Goal: Task Accomplishment & Management: Use online tool/utility

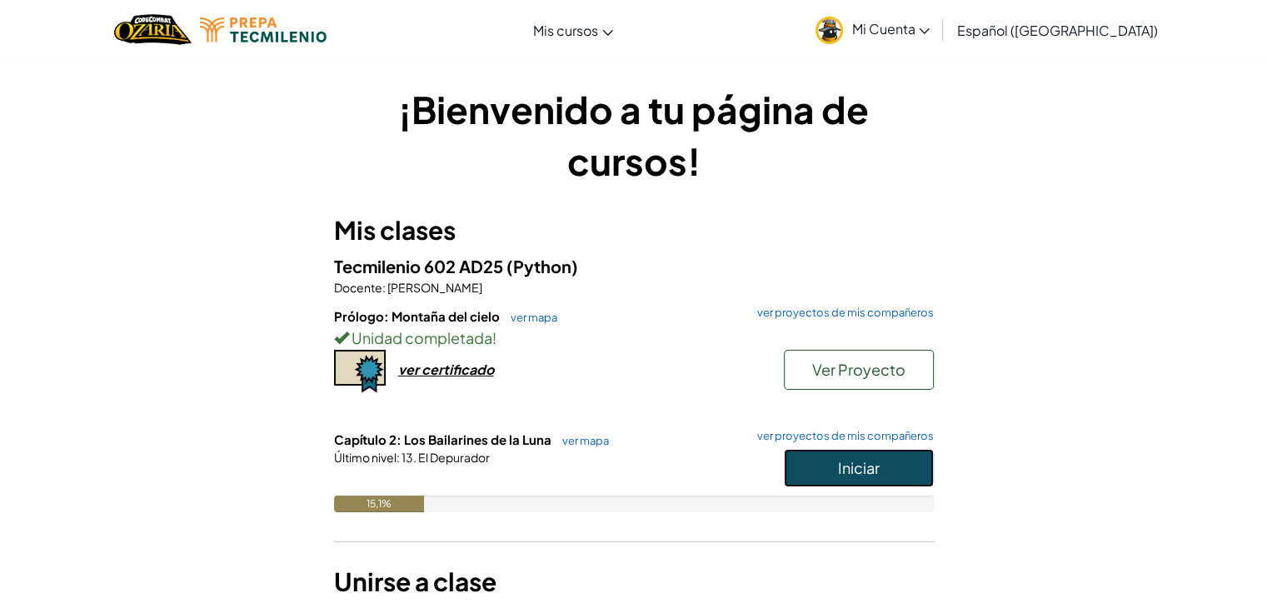
click at [815, 463] on button "Iniciar" at bounding box center [859, 468] width 150 height 38
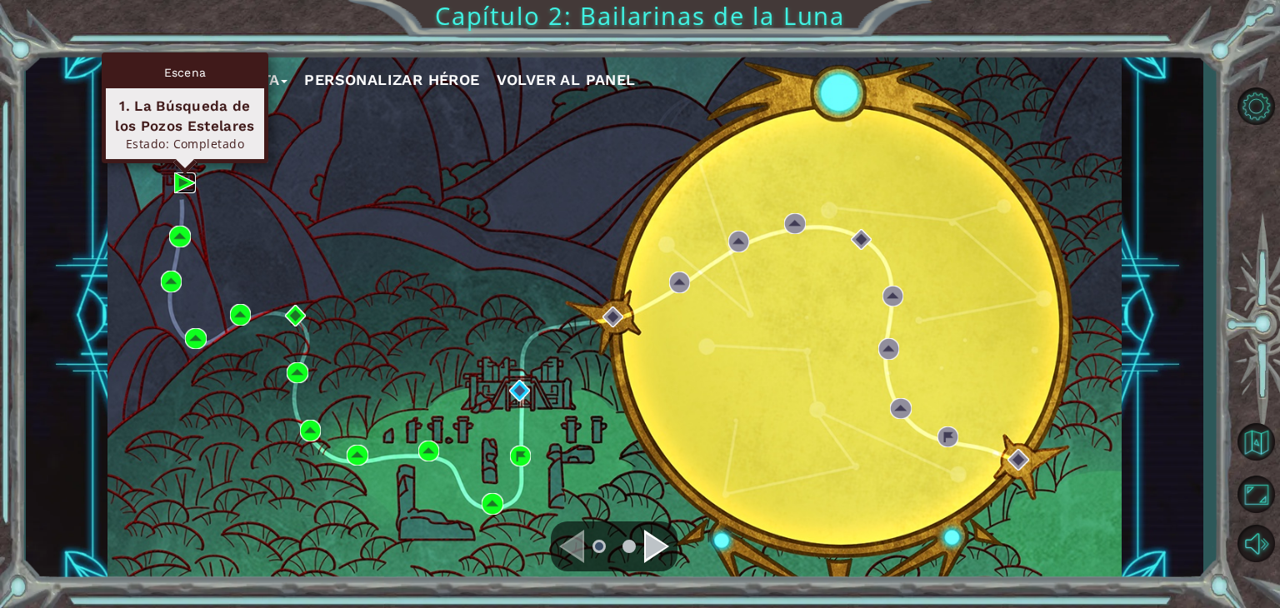
click at [181, 186] on img at bounding box center [185, 183] width 22 height 22
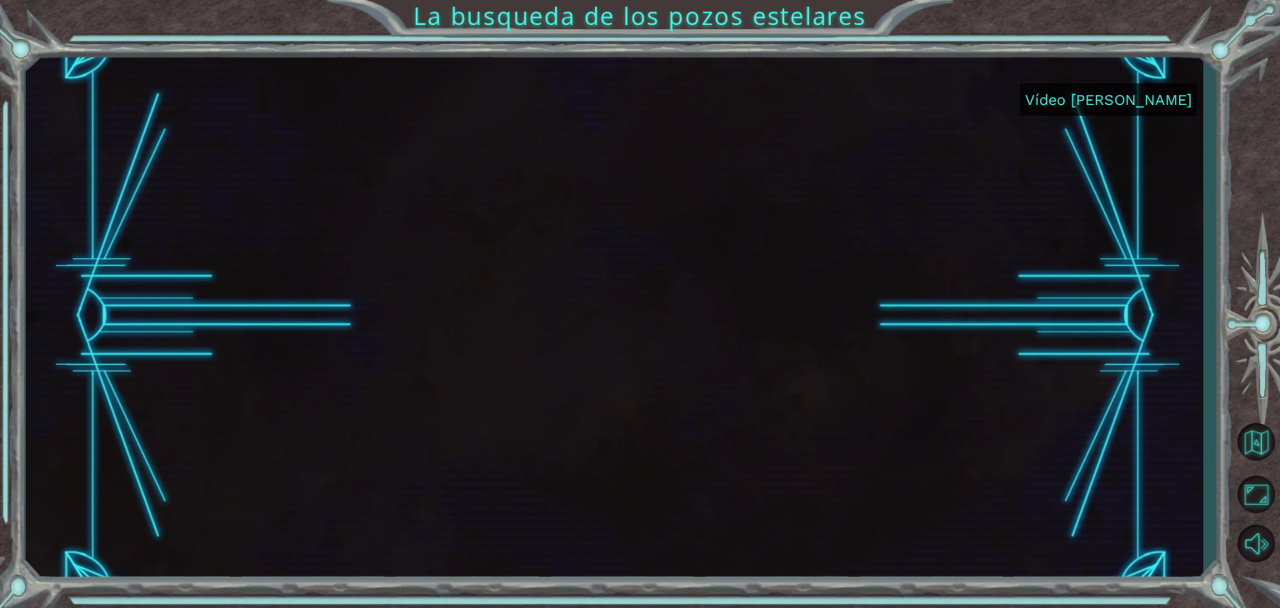
click at [1122, 104] on font "Vídeo [PERSON_NAME]" at bounding box center [1108, 99] width 167 height 17
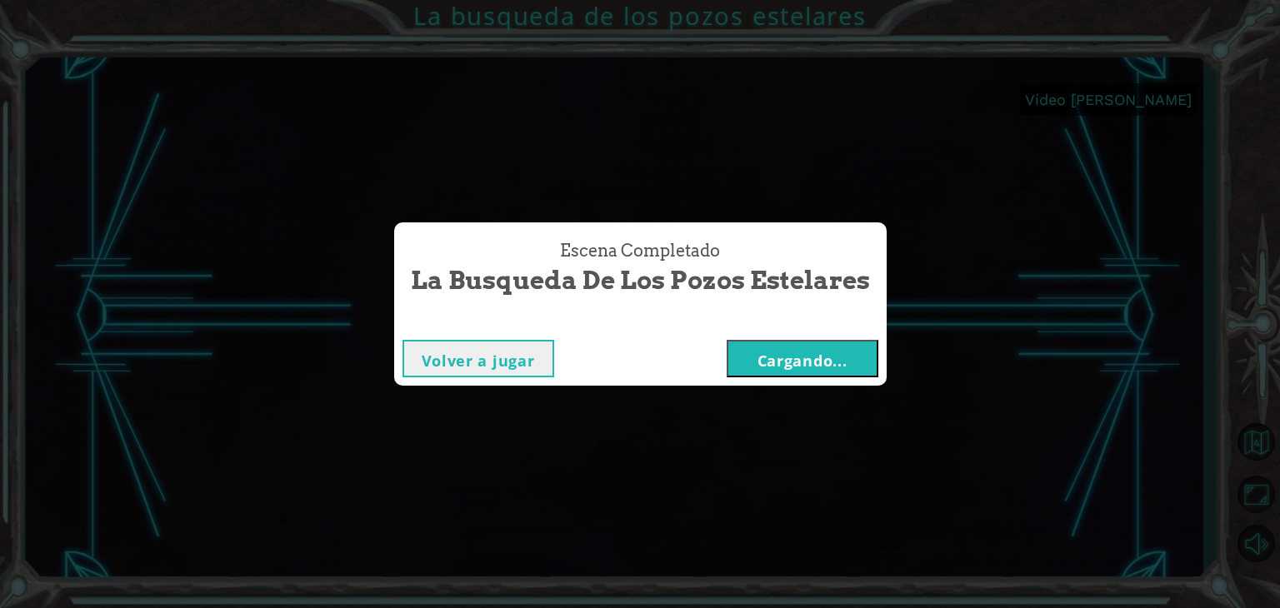
click at [770, 361] on font "Cargando..." at bounding box center [802, 361] width 90 height 20
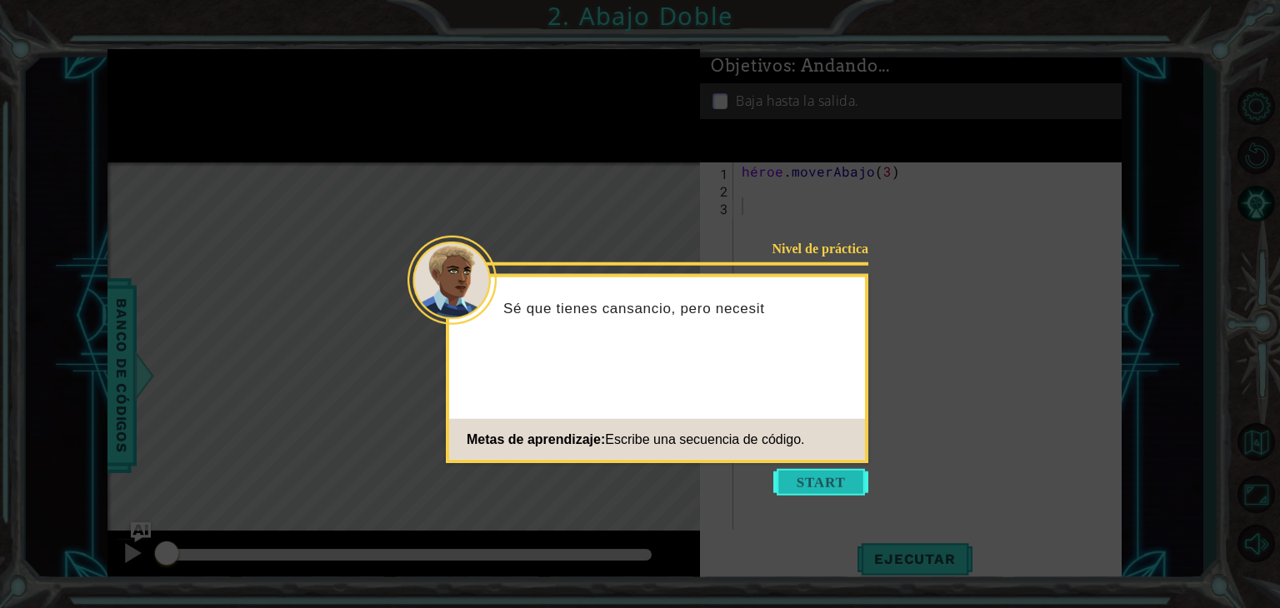
click at [801, 475] on button "Comenzar" at bounding box center [820, 482] width 95 height 27
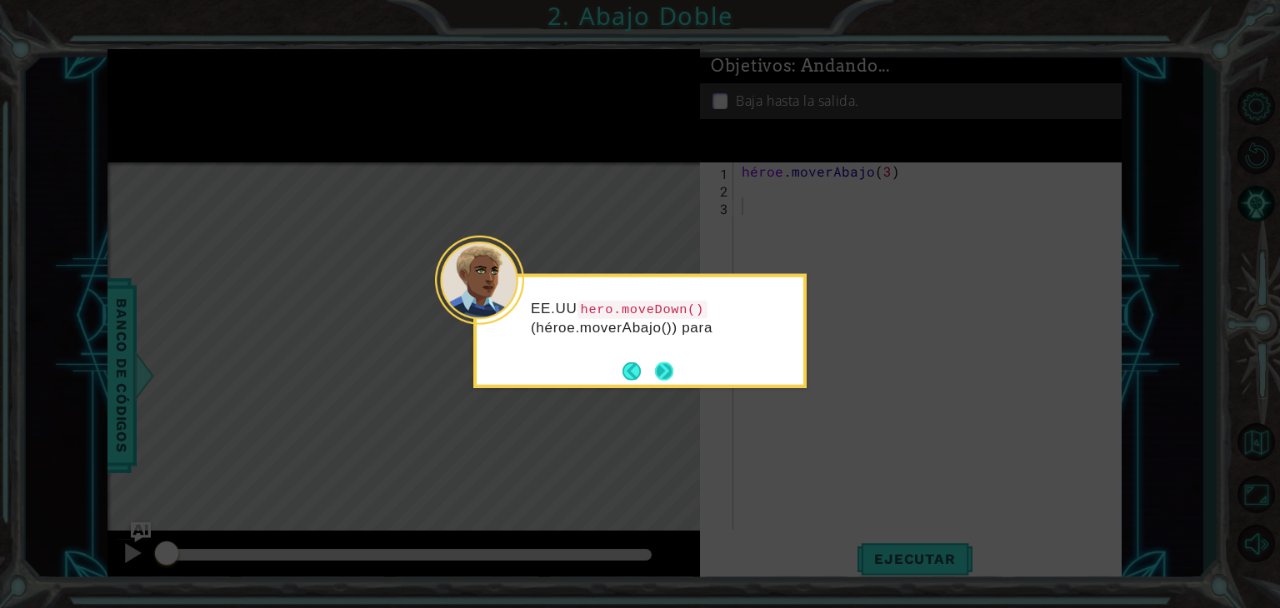
click at [671, 362] on button "Próximo" at bounding box center [664, 371] width 18 height 18
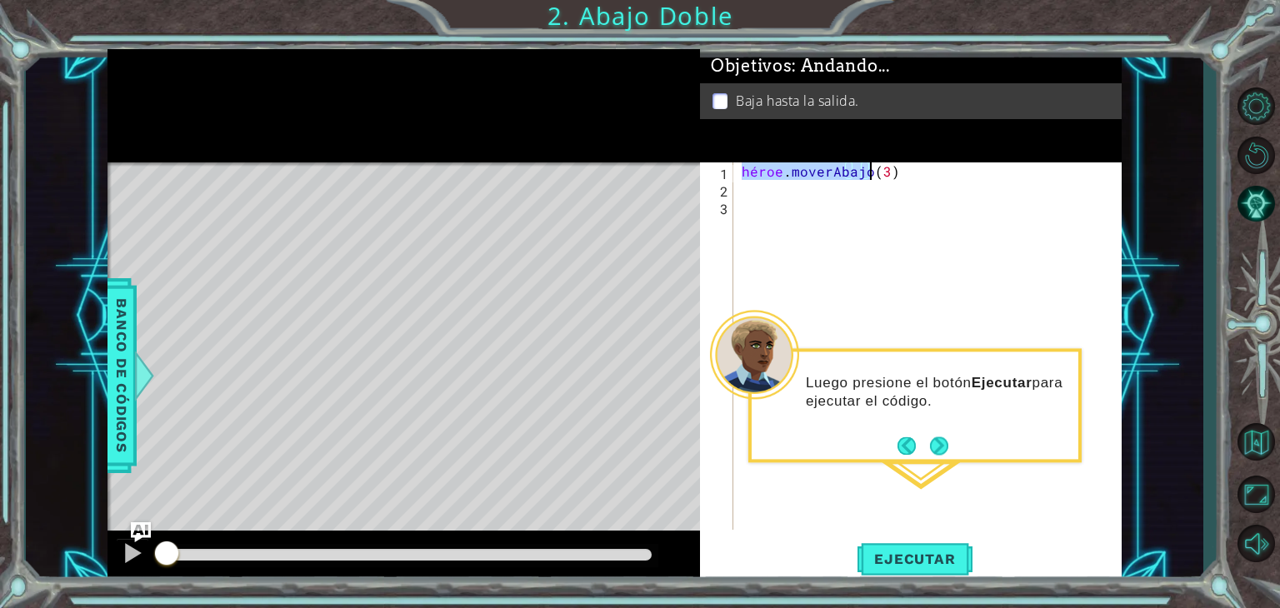
drag, startPoint x: 743, startPoint y: 174, endPoint x: 958, endPoint y: 178, distance: 215.0
click at [958, 178] on div "héroe . moverAbajo ( 3 )" at bounding box center [931, 363] width 387 height 402
type textarea "hero.moveDown(3)"
click at [918, 567] on button "Ejecutar" at bounding box center [914, 559] width 114 height 42
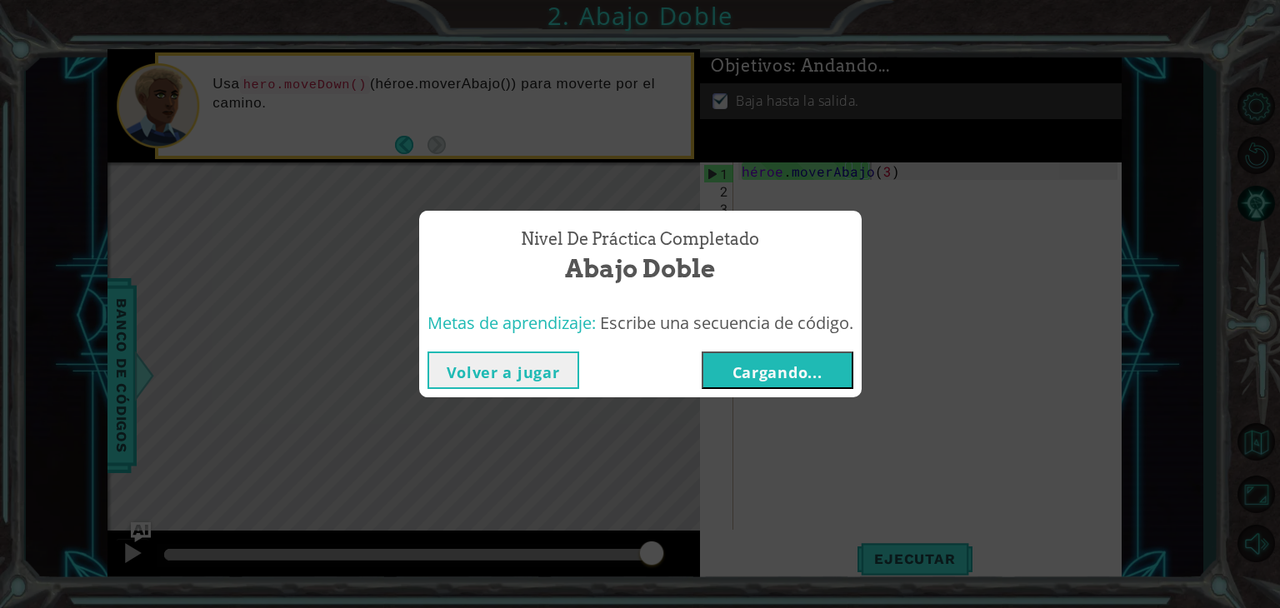
click at [789, 379] on font "Cargando..." at bounding box center [777, 372] width 90 height 20
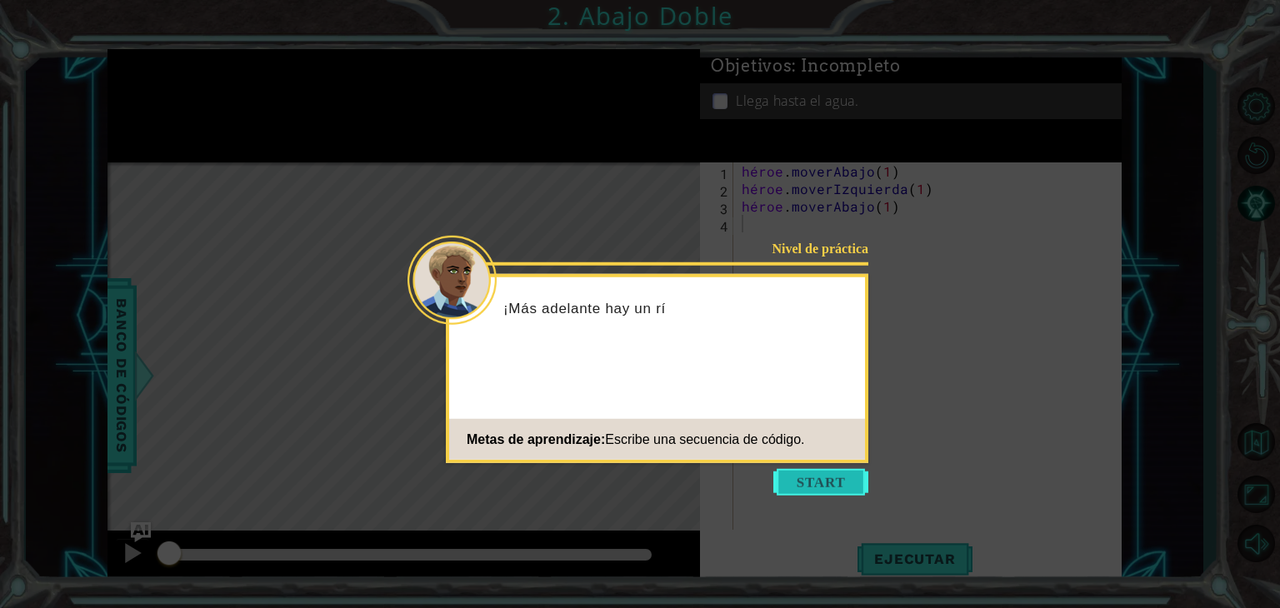
click at [796, 487] on button "Comenzar" at bounding box center [820, 482] width 95 height 27
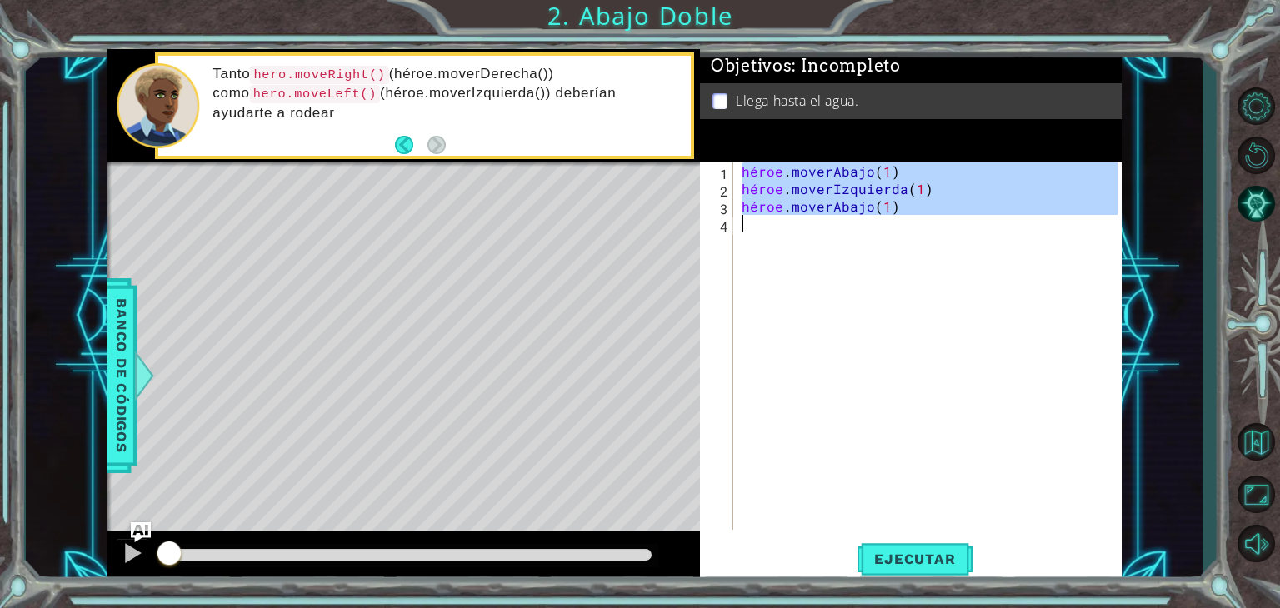
drag, startPoint x: 743, startPoint y: 171, endPoint x: 951, endPoint y: 230, distance: 216.5
click at [951, 230] on div "héroe . moverAbajo ( 1 ) héroe . moverIzquierda ( 1 ) héroe . moverAbajo ( 1 )" at bounding box center [931, 363] width 387 height 402
type textarea "hero.moveDown(1)"
click at [917, 551] on font "Ejecutar" at bounding box center [914, 559] width 81 height 17
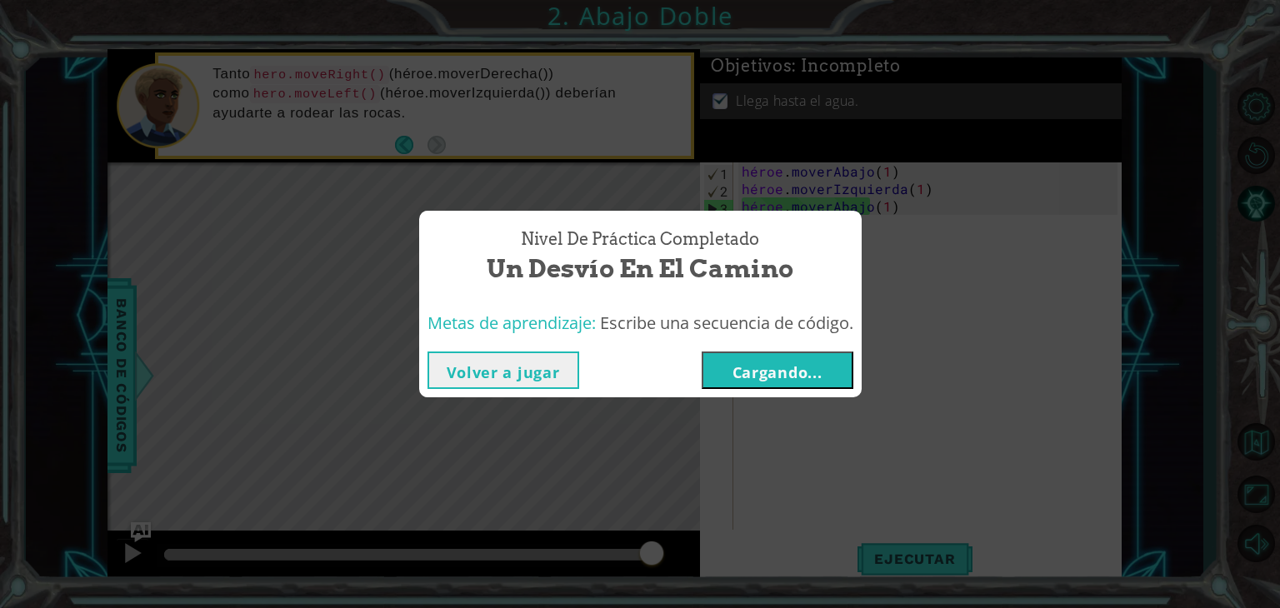
click at [736, 371] on font "Cargando..." at bounding box center [777, 372] width 90 height 20
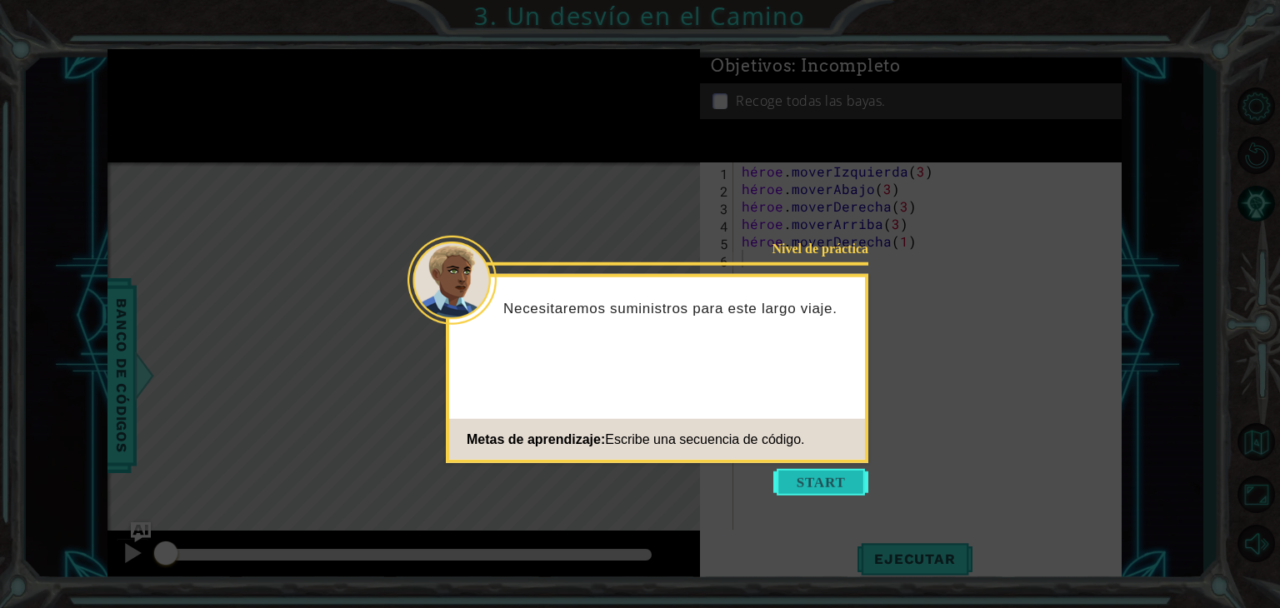
click at [815, 487] on button "Comenzar" at bounding box center [820, 482] width 95 height 27
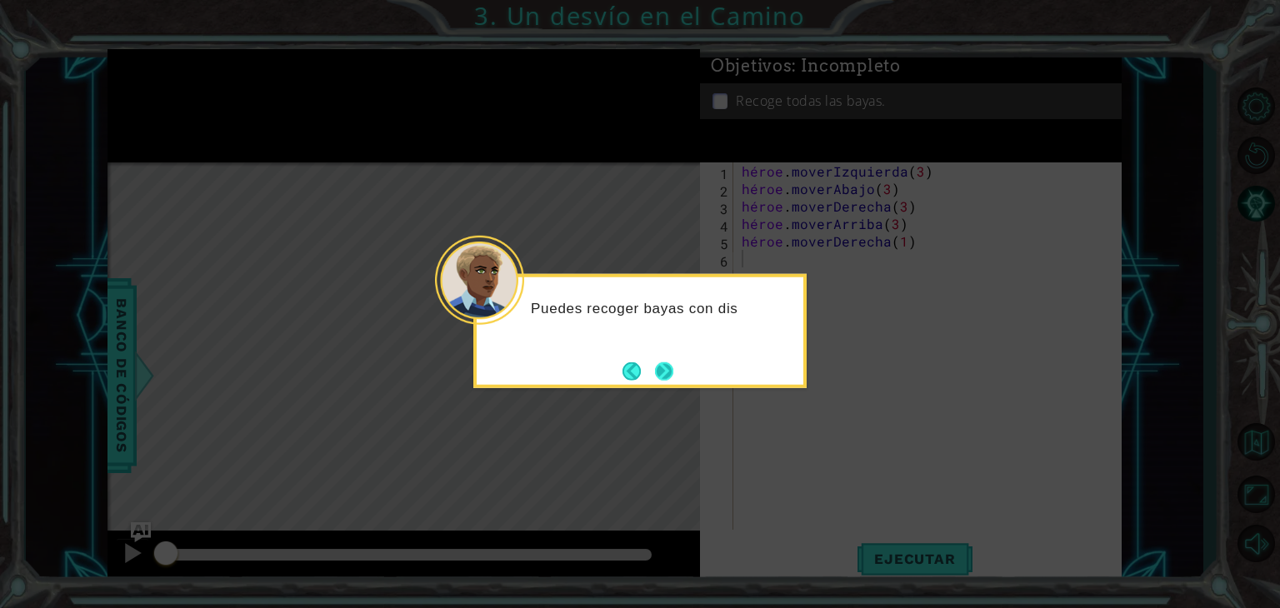
click at [673, 367] on button "Próximo" at bounding box center [664, 371] width 18 height 18
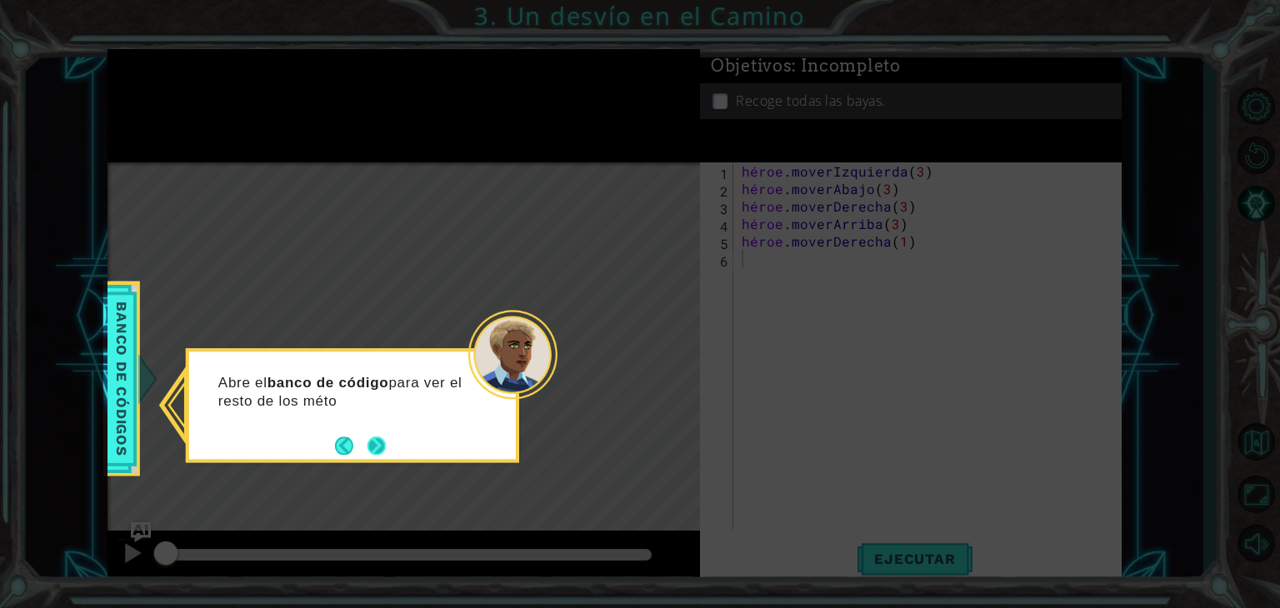
click at [383, 442] on button "Próximo" at bounding box center [376, 446] width 18 height 18
click at [367, 455] on button "Próximo" at bounding box center [376, 446] width 18 height 18
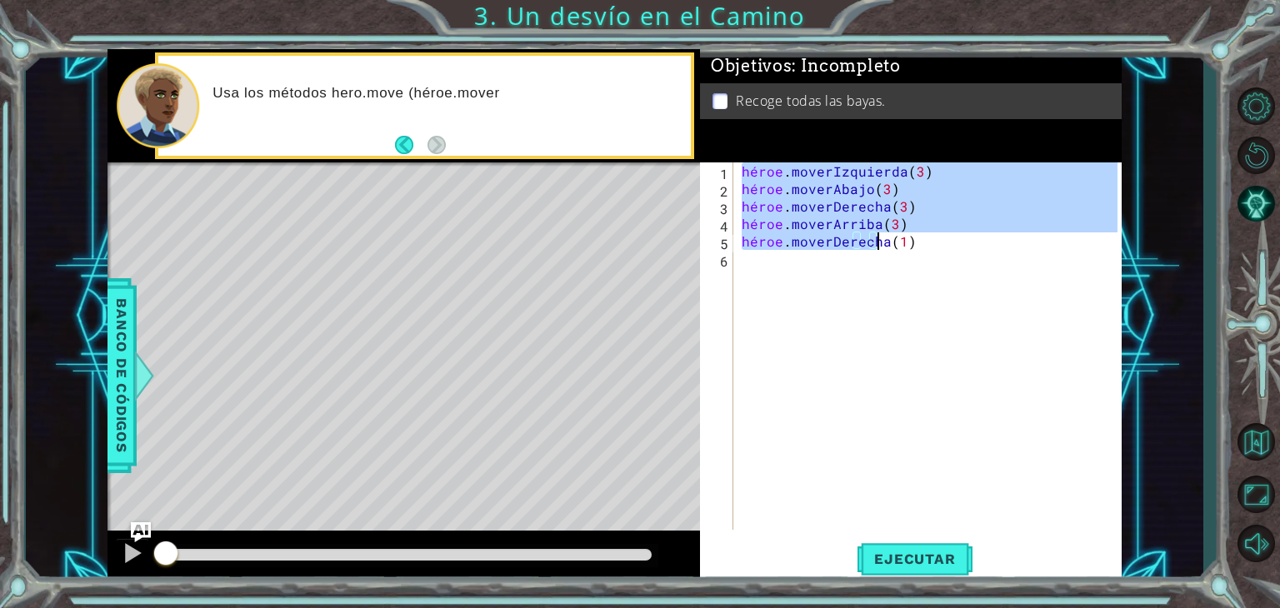
drag, startPoint x: 743, startPoint y: 171, endPoint x: 969, endPoint y: 245, distance: 237.7
click at [969, 245] on div "héroe . moverIzquierda ( 3 ) héroe . moverAbajo ( 3 ) héroe . moverDerecha ( 3 …" at bounding box center [931, 363] width 387 height 402
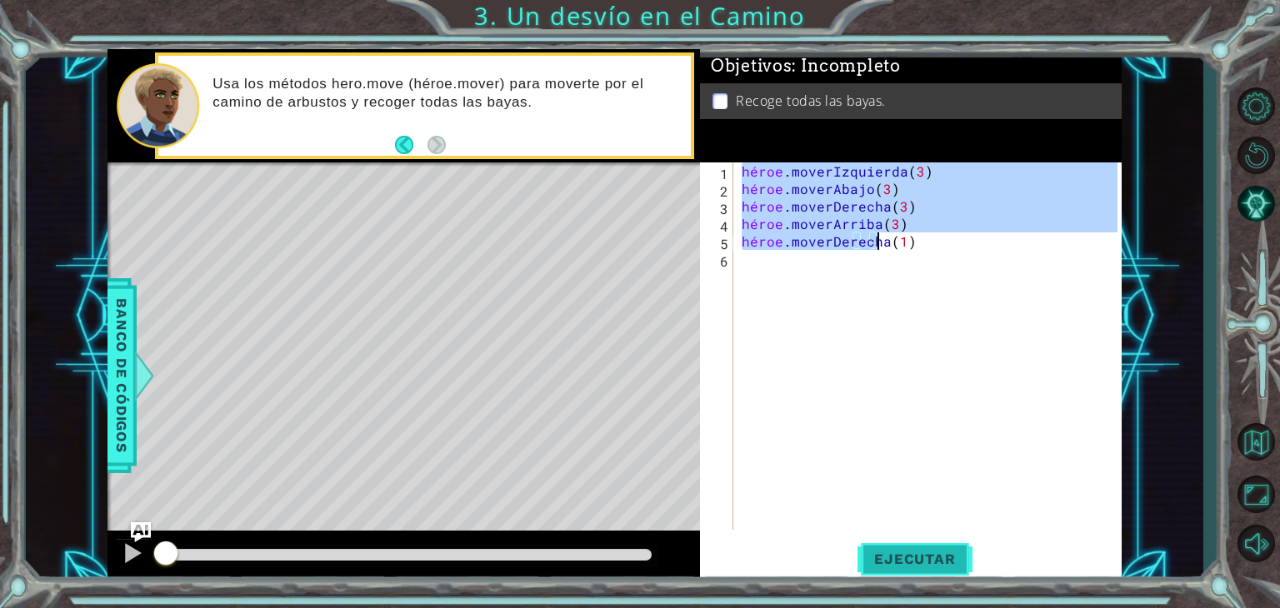
click at [941, 562] on font "Ejecutar" at bounding box center [914, 559] width 81 height 17
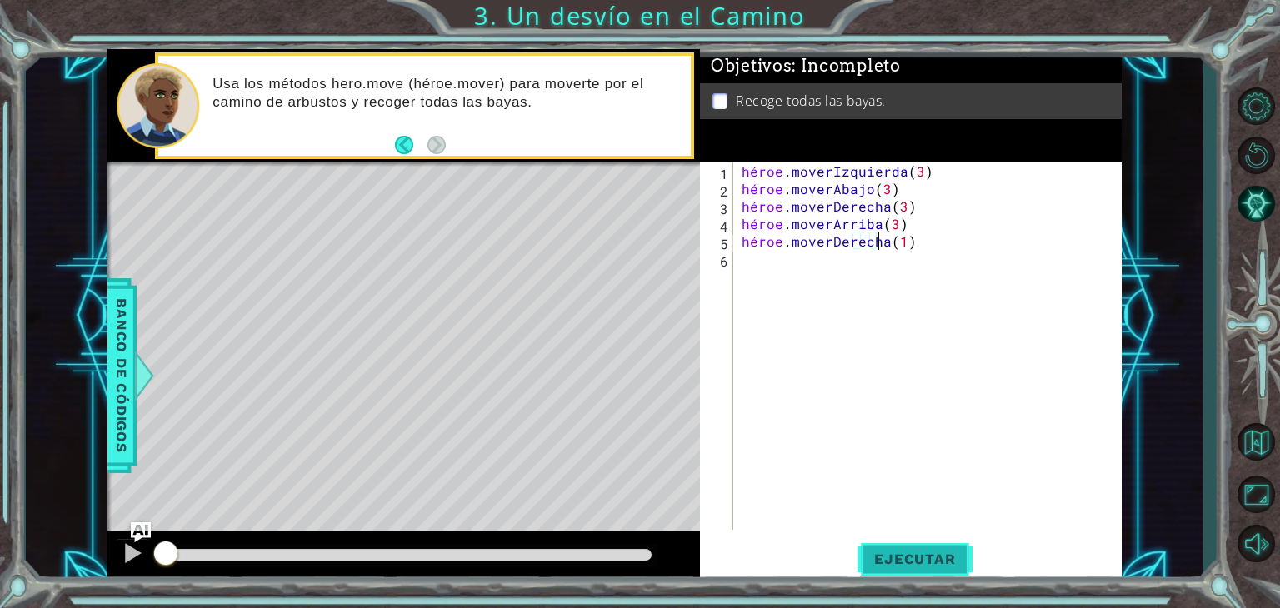
type textarea "hero.moveRight(1)"
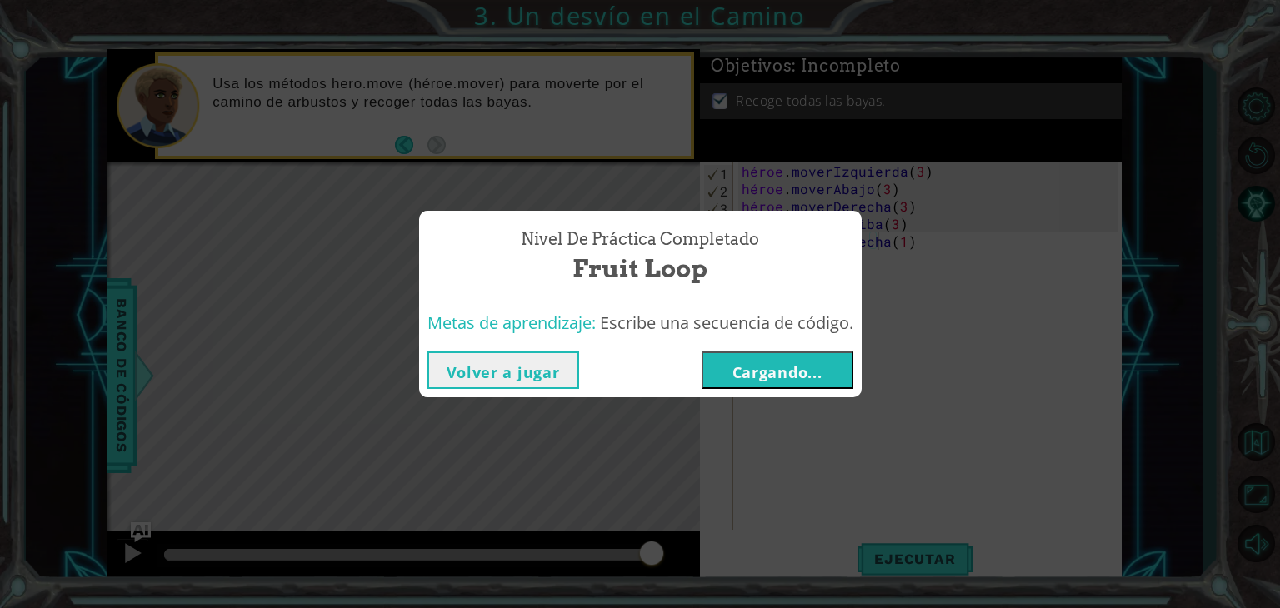
click at [822, 371] on font "Cargando..." at bounding box center [777, 372] width 90 height 20
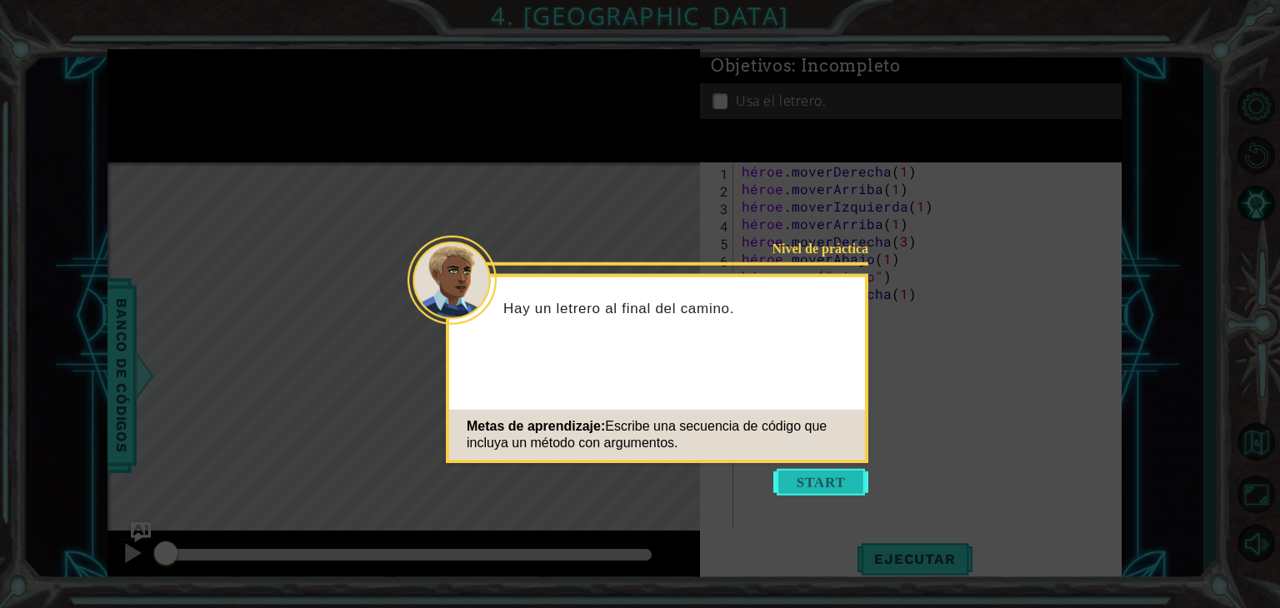
click at [812, 482] on button "Comenzar" at bounding box center [820, 482] width 95 height 27
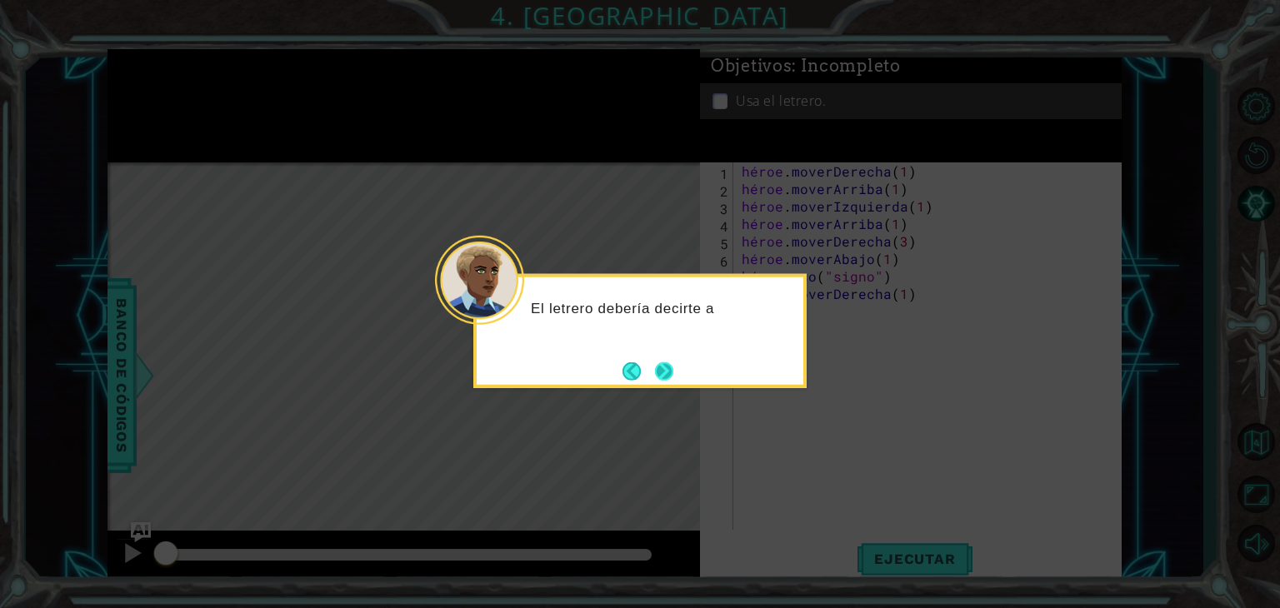
click at [657, 373] on button "Próximo" at bounding box center [664, 371] width 18 height 18
click at [657, 373] on button "Next" at bounding box center [664, 371] width 18 height 18
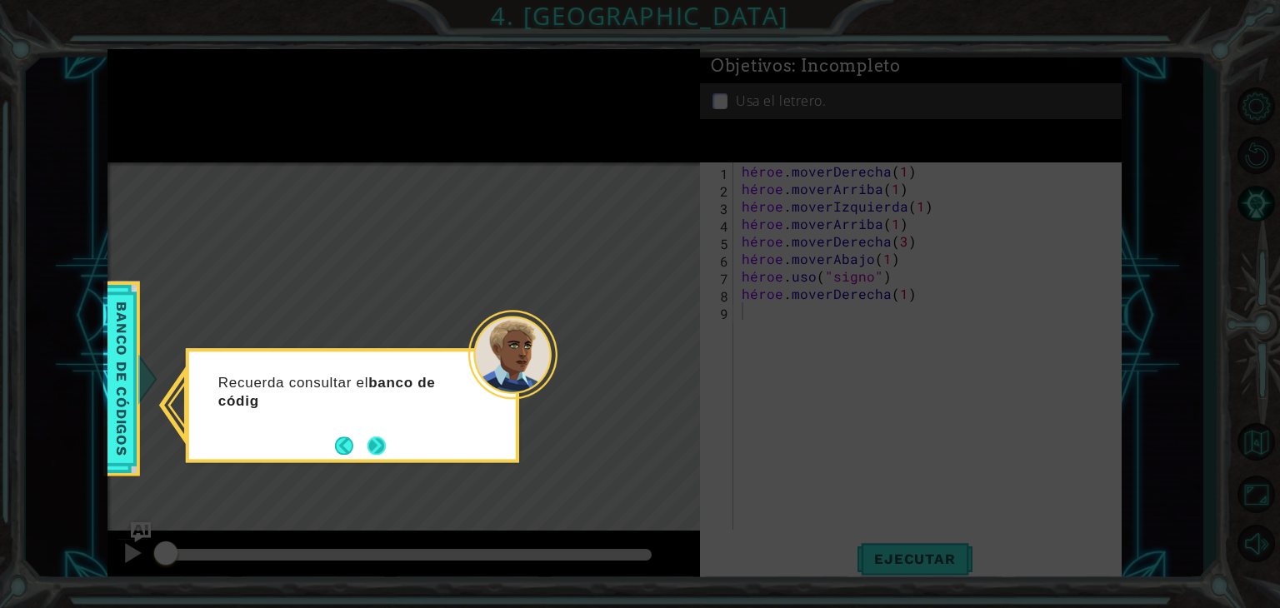
click at [372, 437] on button "Próximo" at bounding box center [376, 446] width 18 height 18
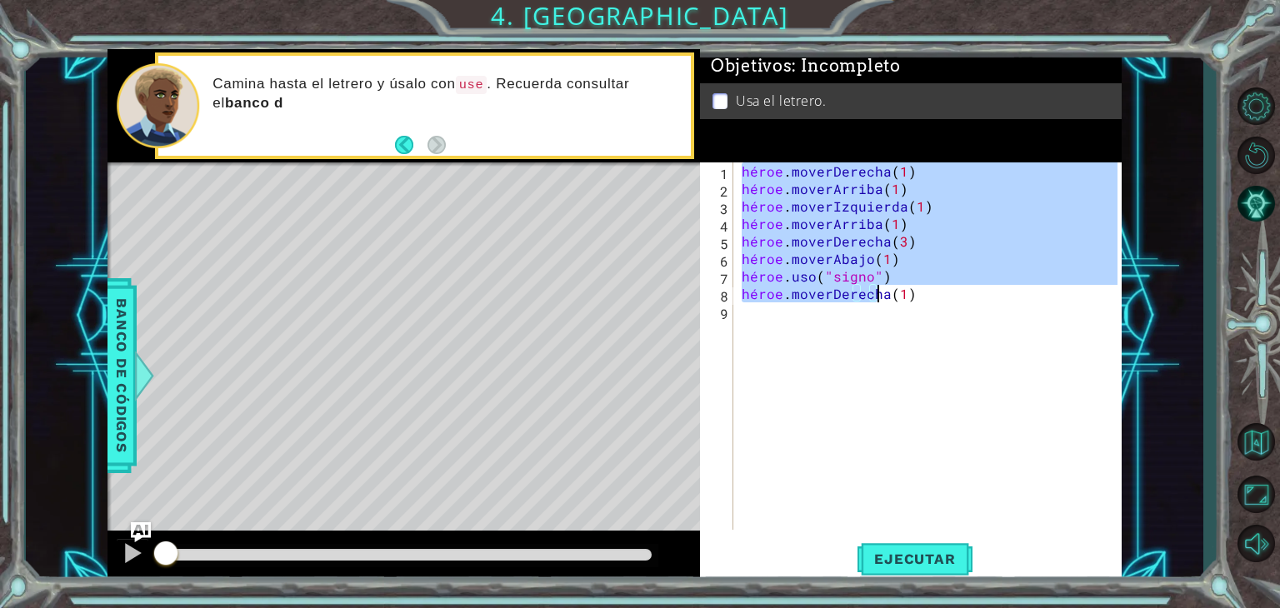
drag, startPoint x: 742, startPoint y: 174, endPoint x: 1016, endPoint y: 291, distance: 297.9
click at [1016, 291] on div "héroe . moverDerecha ( 1 ) héroe . moverArriba ( 1 ) héroe . moverIzquierda ( 1…" at bounding box center [931, 363] width 387 height 402
click at [896, 552] on font "Ejecutar" at bounding box center [914, 559] width 81 height 17
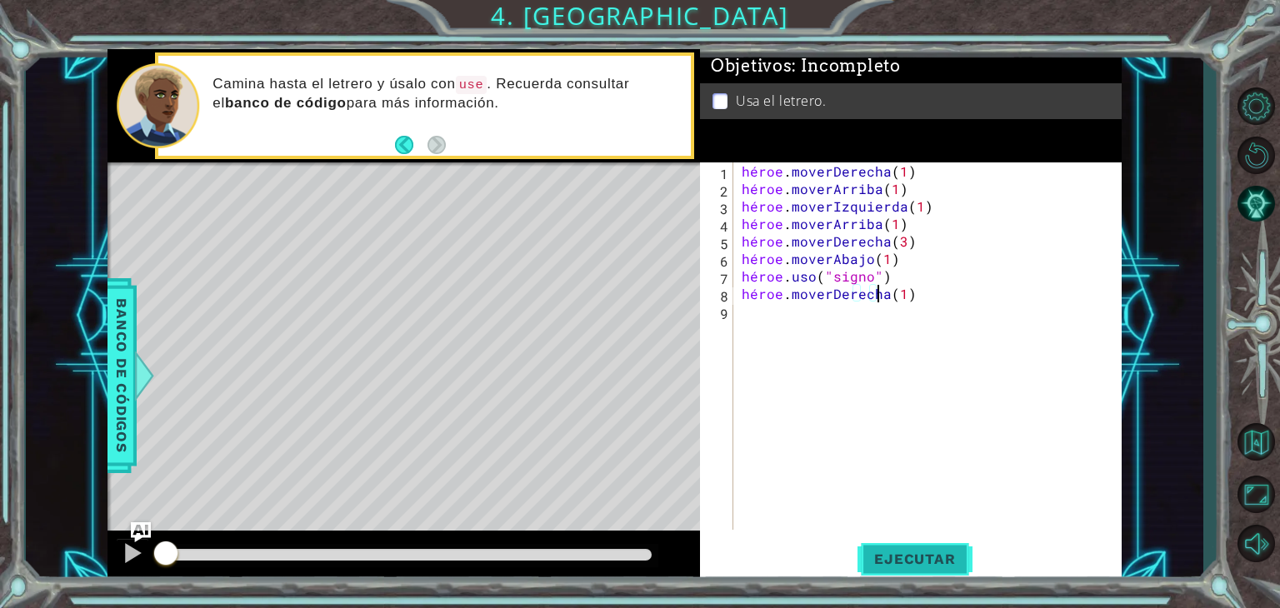
type textarea "hero.moveRight(1)"
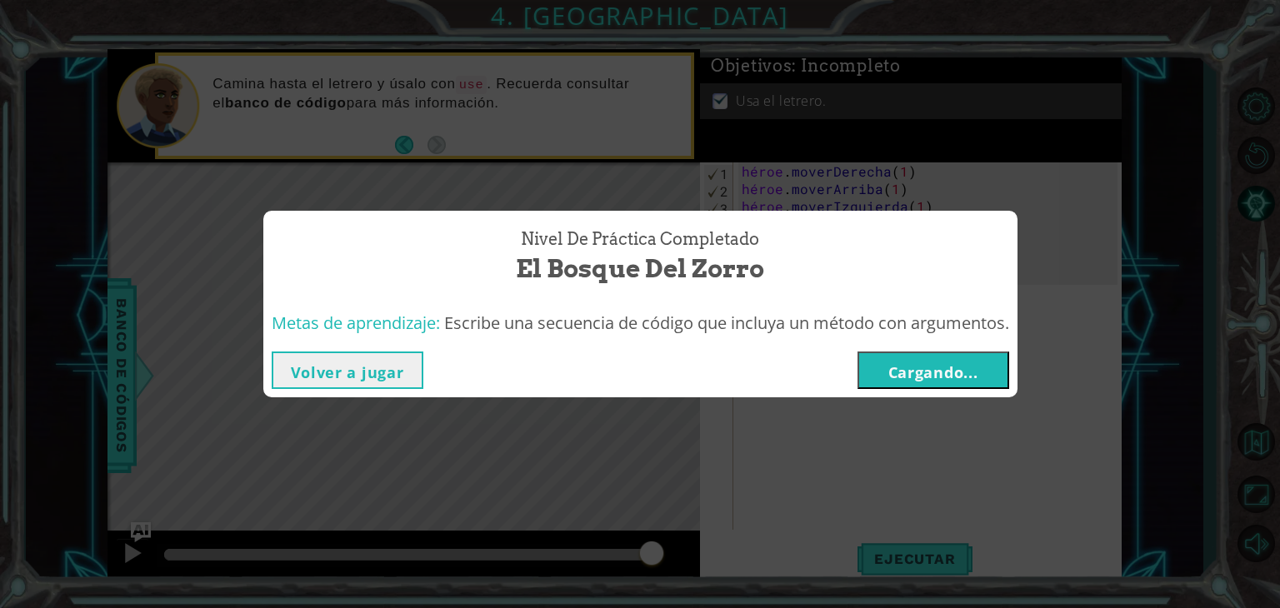
click at [887, 370] on button "Cargando..." at bounding box center [933, 370] width 152 height 37
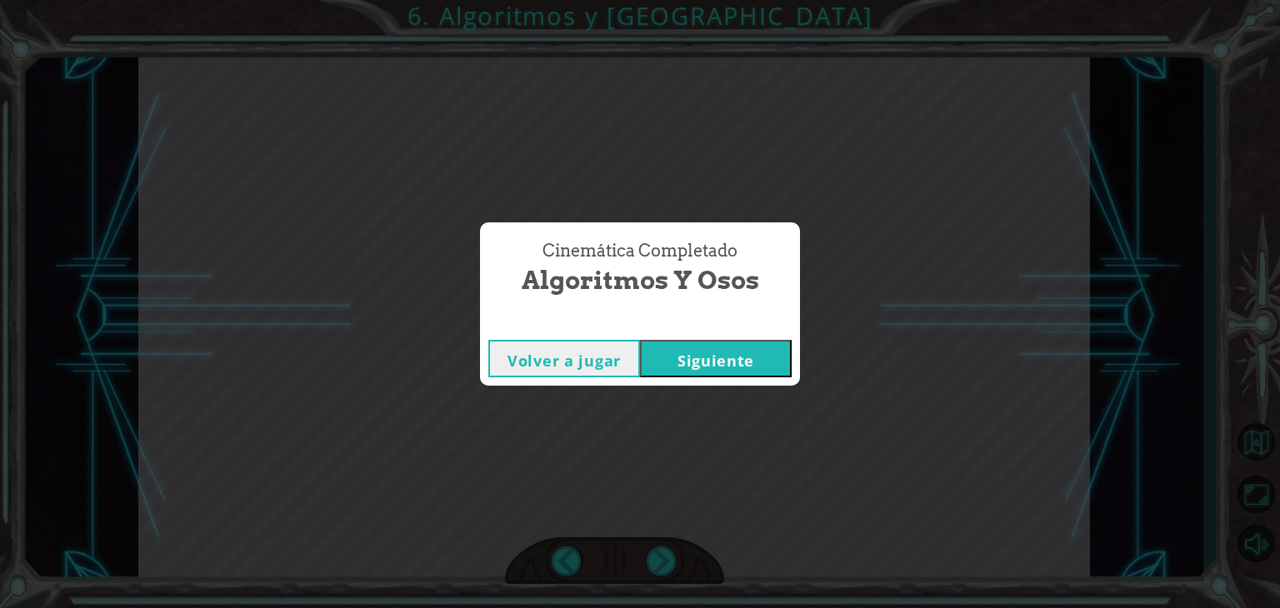
click at [748, 370] on font "Siguiente" at bounding box center [715, 361] width 77 height 20
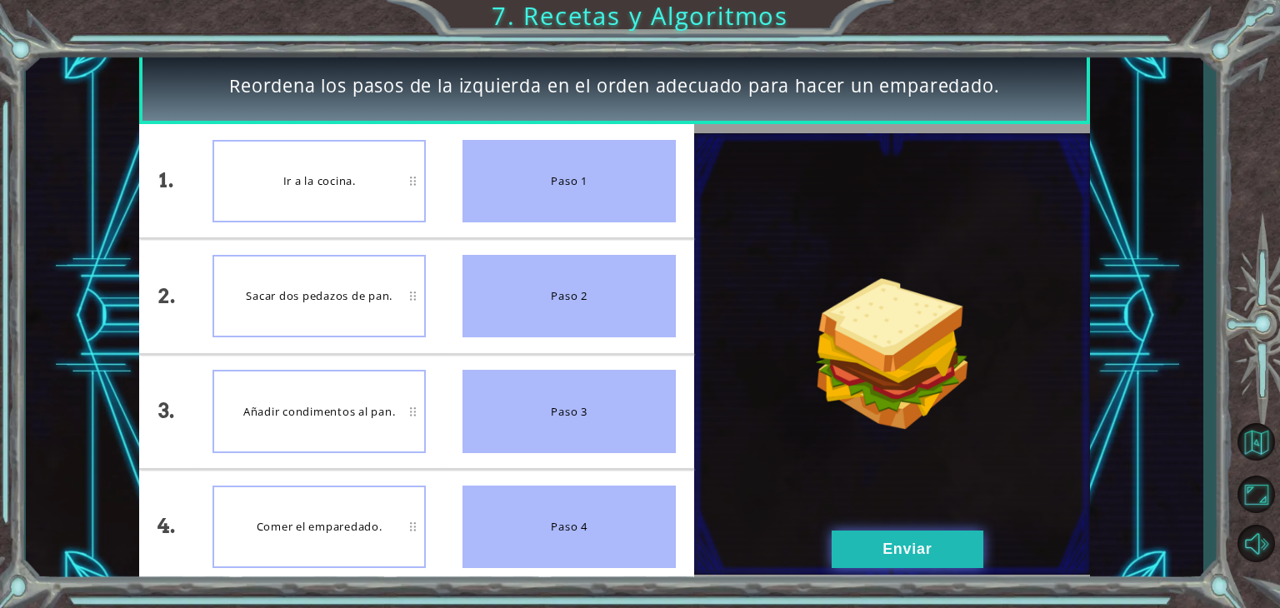
click at [887, 547] on font "Enviar" at bounding box center [906, 549] width 49 height 17
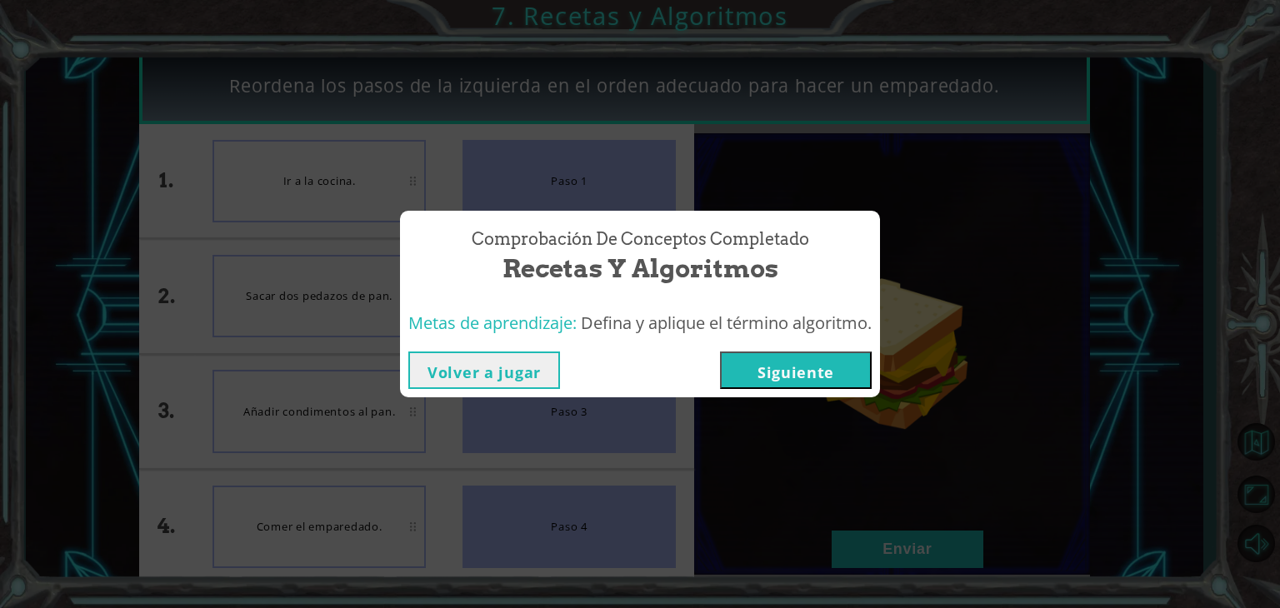
click at [852, 362] on button "Siguiente" at bounding box center [796, 370] width 152 height 37
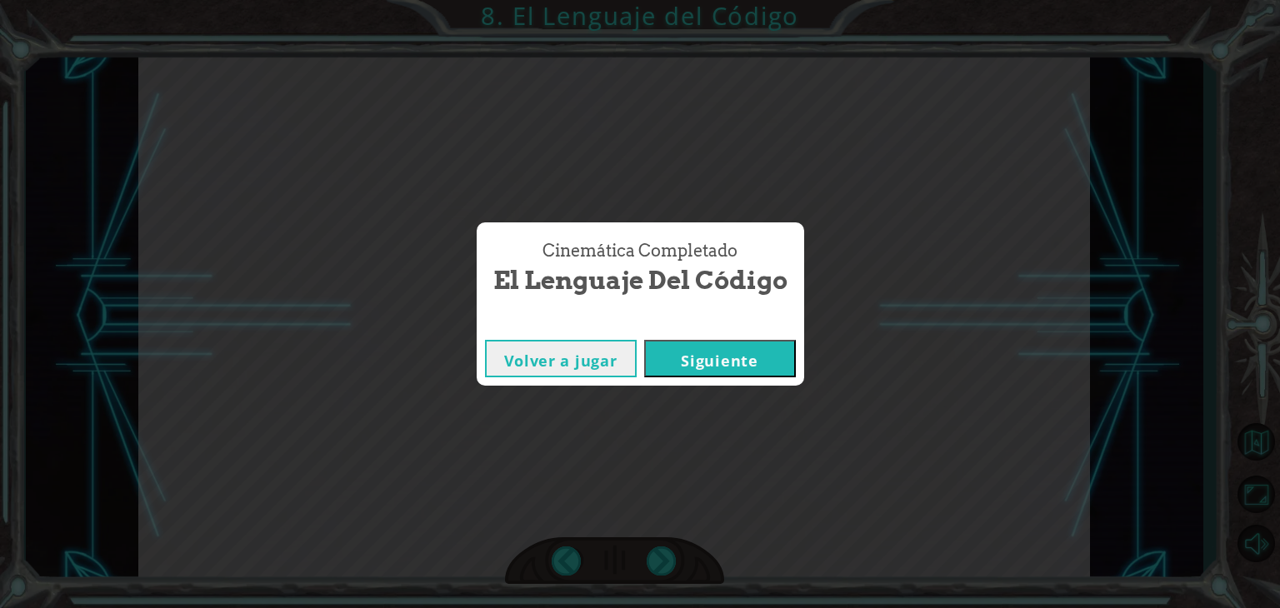
click at [698, 364] on font "Siguiente" at bounding box center [719, 361] width 77 height 20
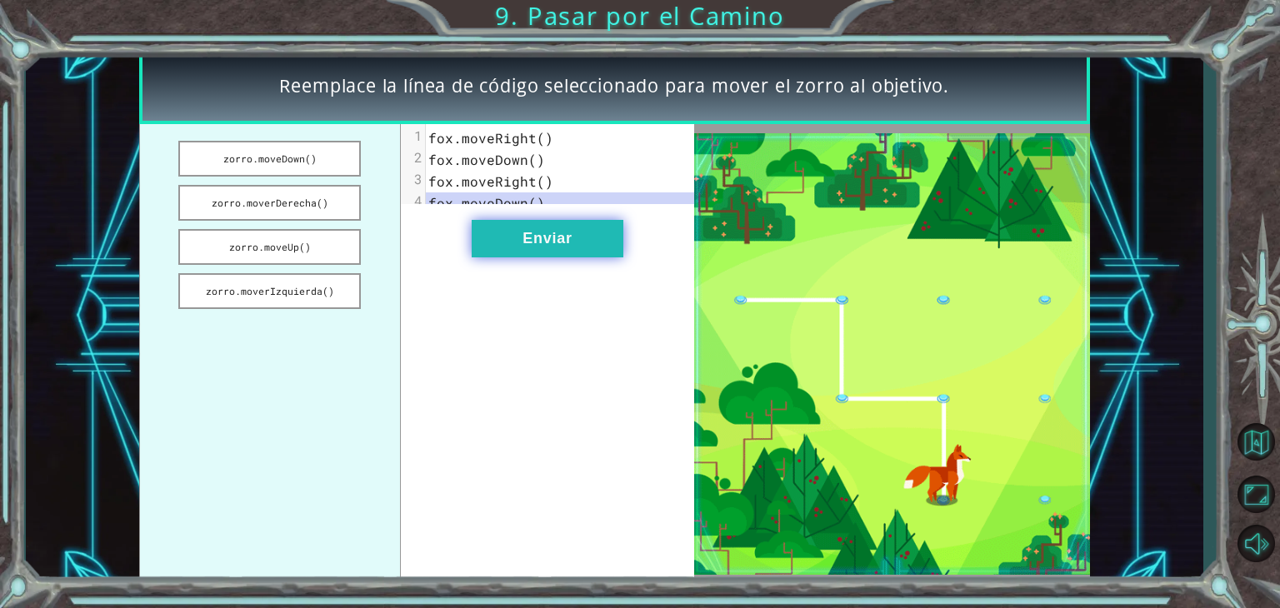
click at [560, 247] on font "Enviar" at bounding box center [546, 238] width 49 height 17
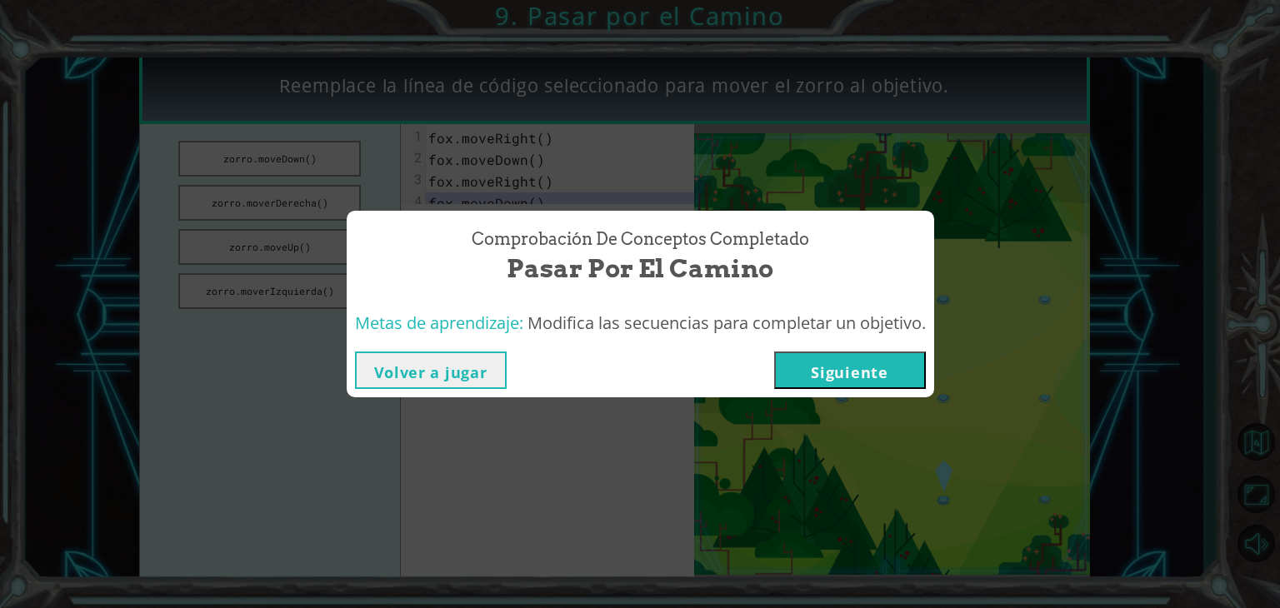
click at [895, 364] on button "Siguiente" at bounding box center [850, 370] width 152 height 37
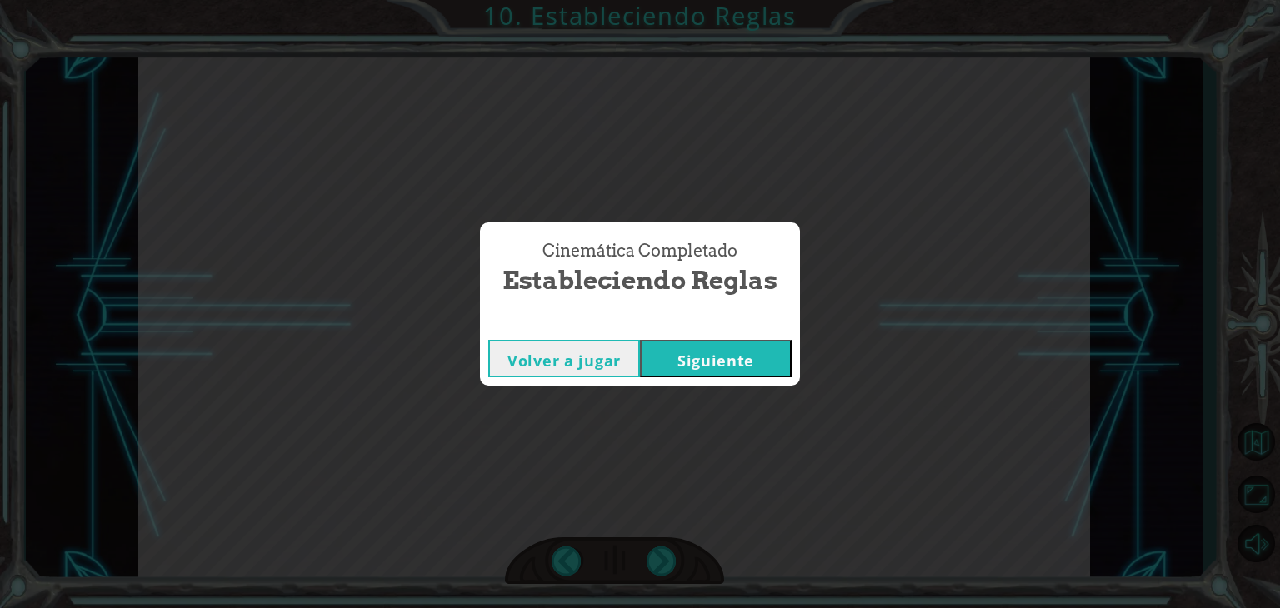
click at [760, 364] on button "Siguiente" at bounding box center [716, 358] width 152 height 37
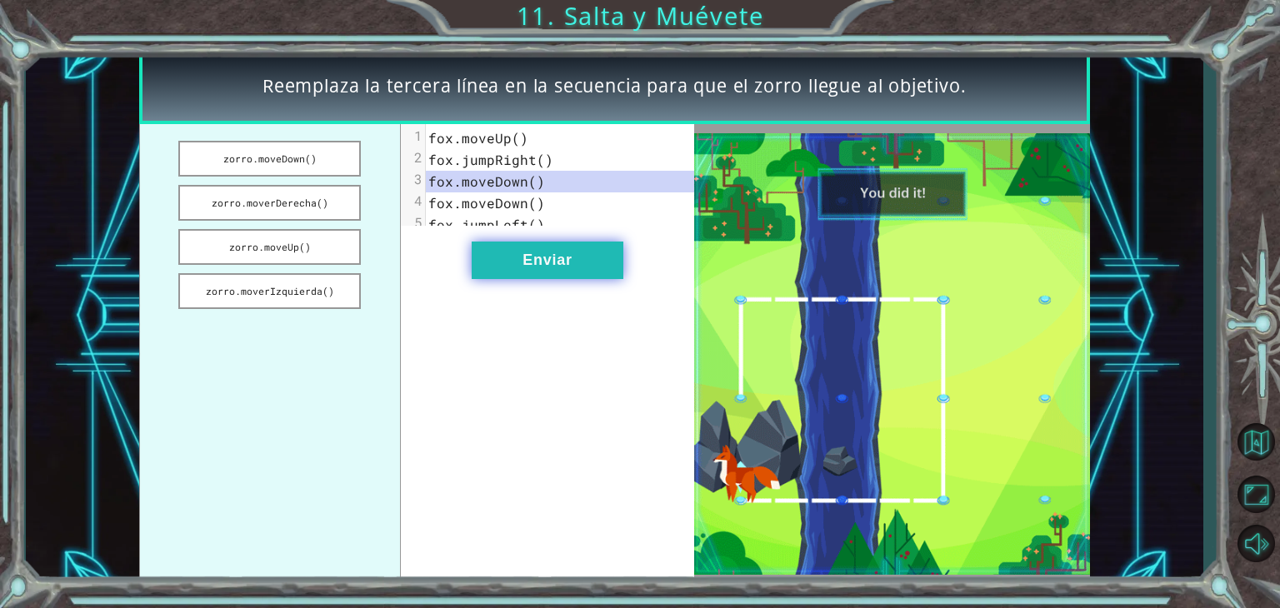
click at [561, 266] on font "Enviar" at bounding box center [546, 260] width 49 height 17
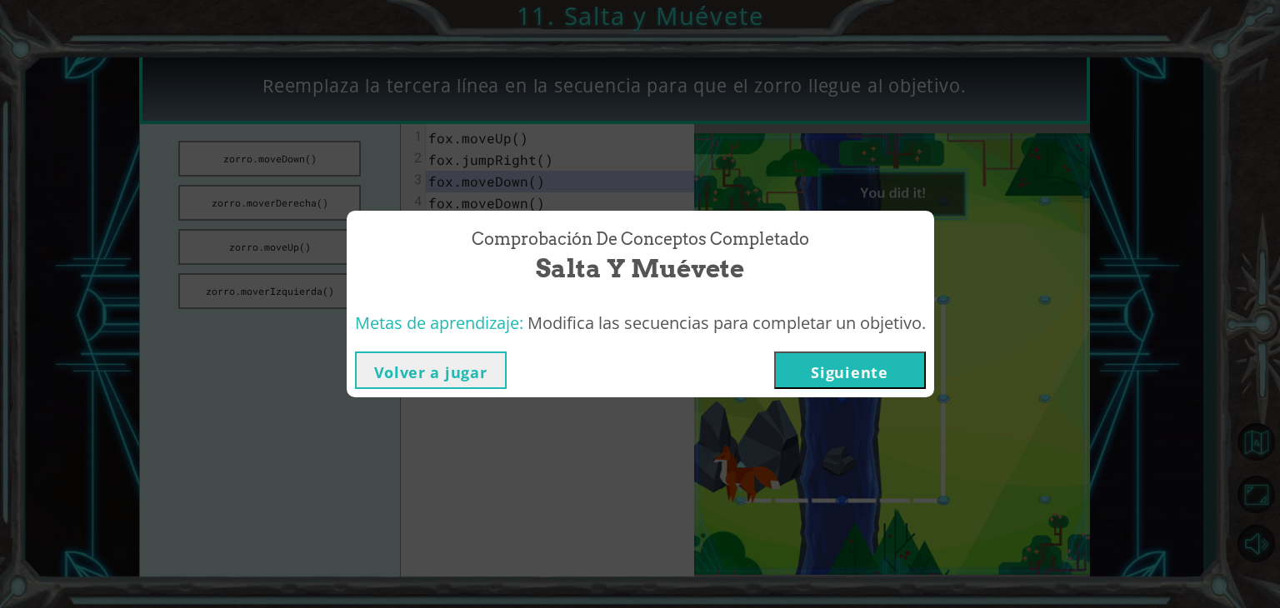
click at [815, 372] on button "Siguiente" at bounding box center [850, 370] width 152 height 37
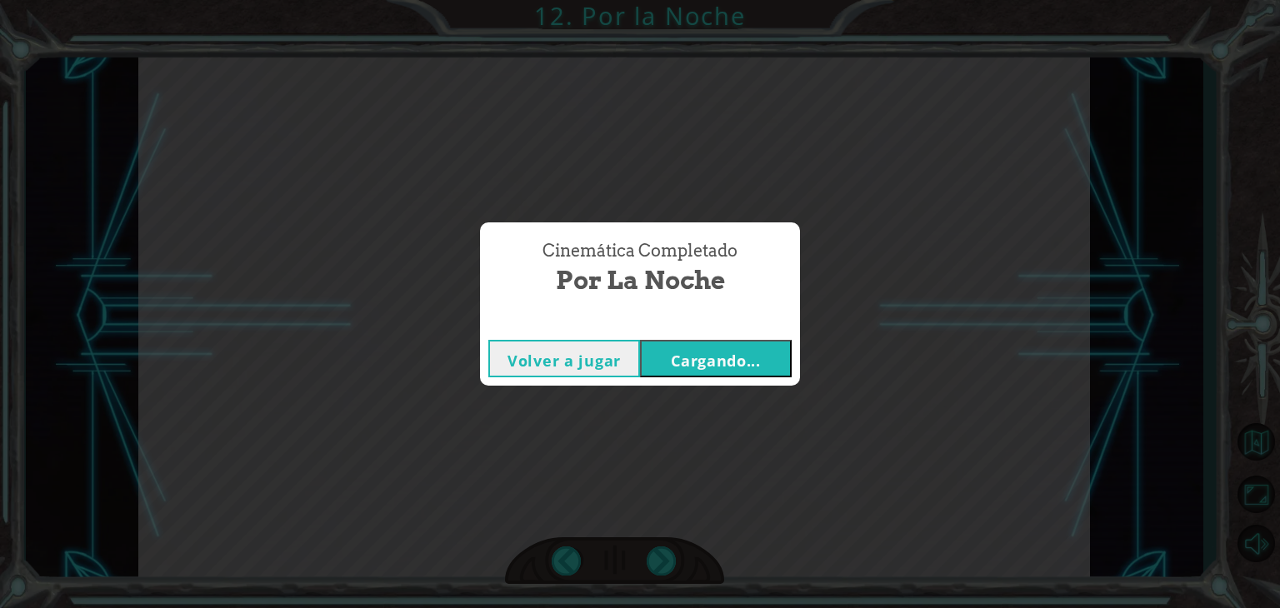
click at [748, 348] on button "Cargando..." at bounding box center [716, 358] width 152 height 37
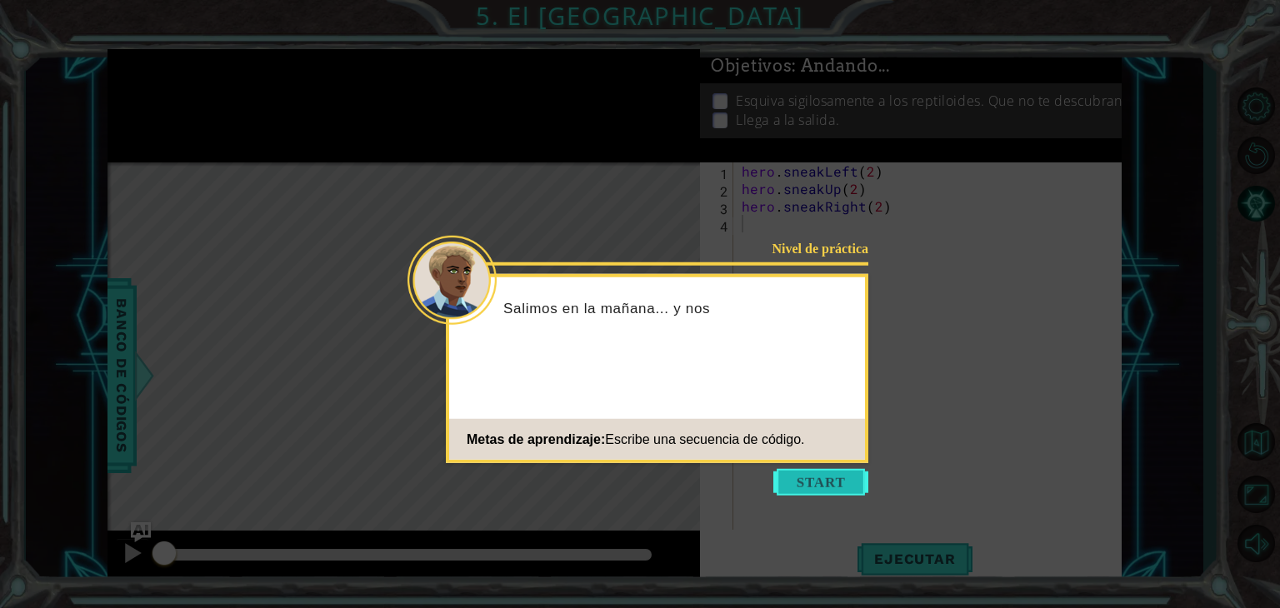
click at [830, 491] on button "Comenzar" at bounding box center [820, 482] width 95 height 27
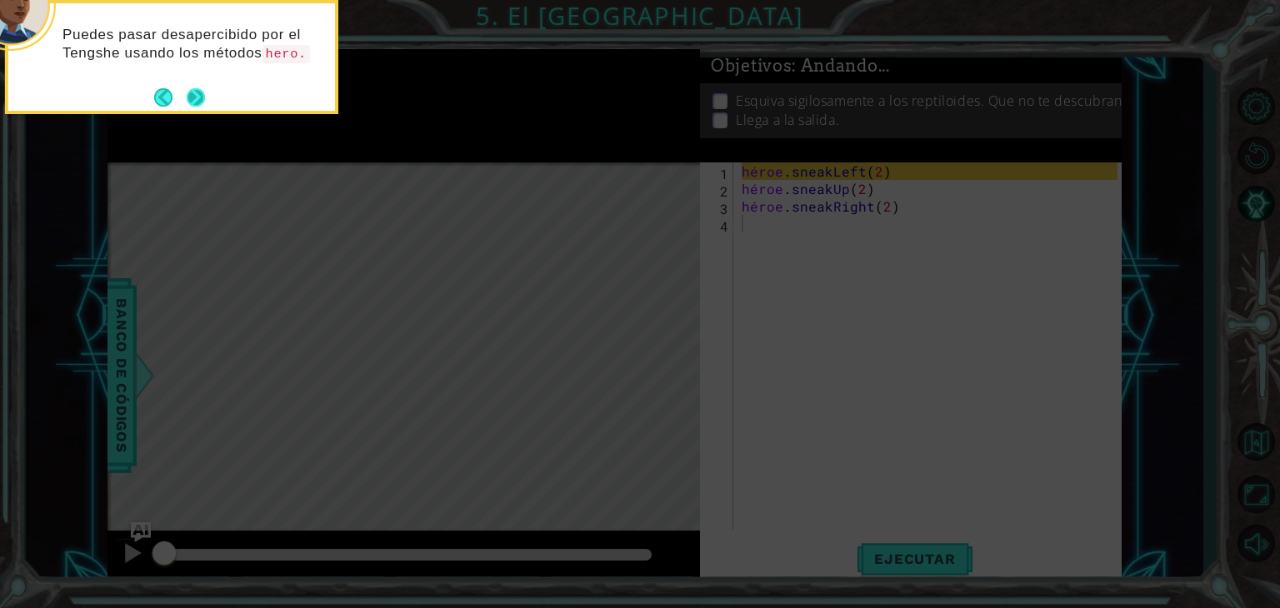
click at [189, 104] on button "Próximo" at bounding box center [196, 97] width 18 height 18
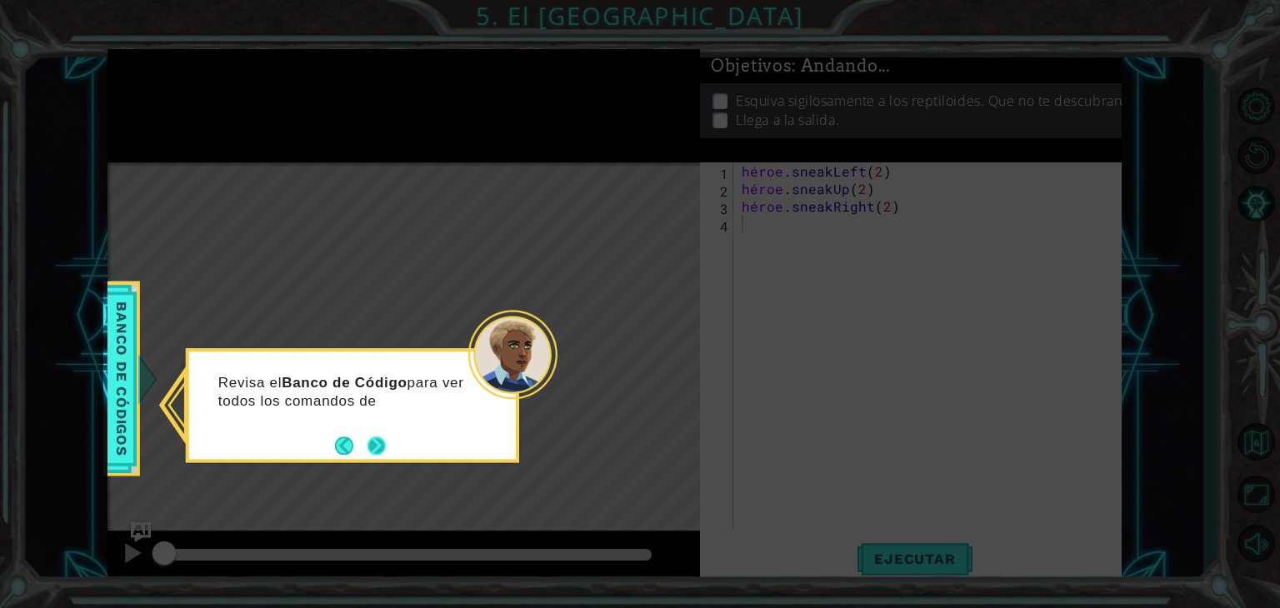
click at [377, 453] on button "Próximo" at bounding box center [376, 446] width 18 height 18
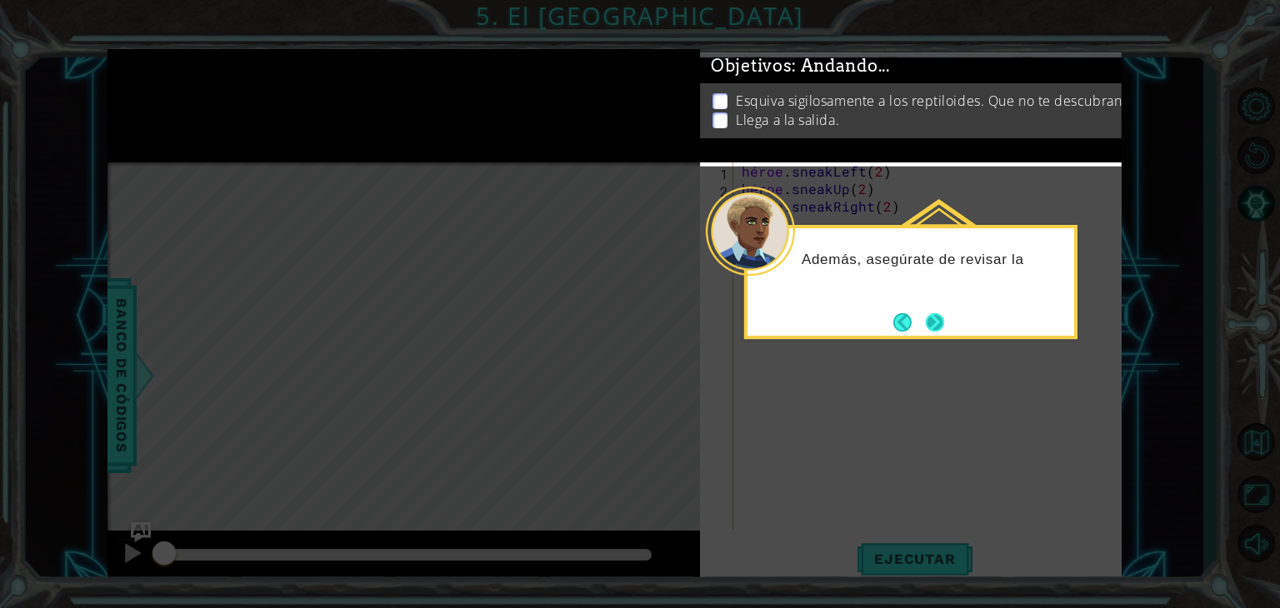
click at [938, 313] on button "Próximo" at bounding box center [935, 322] width 18 height 18
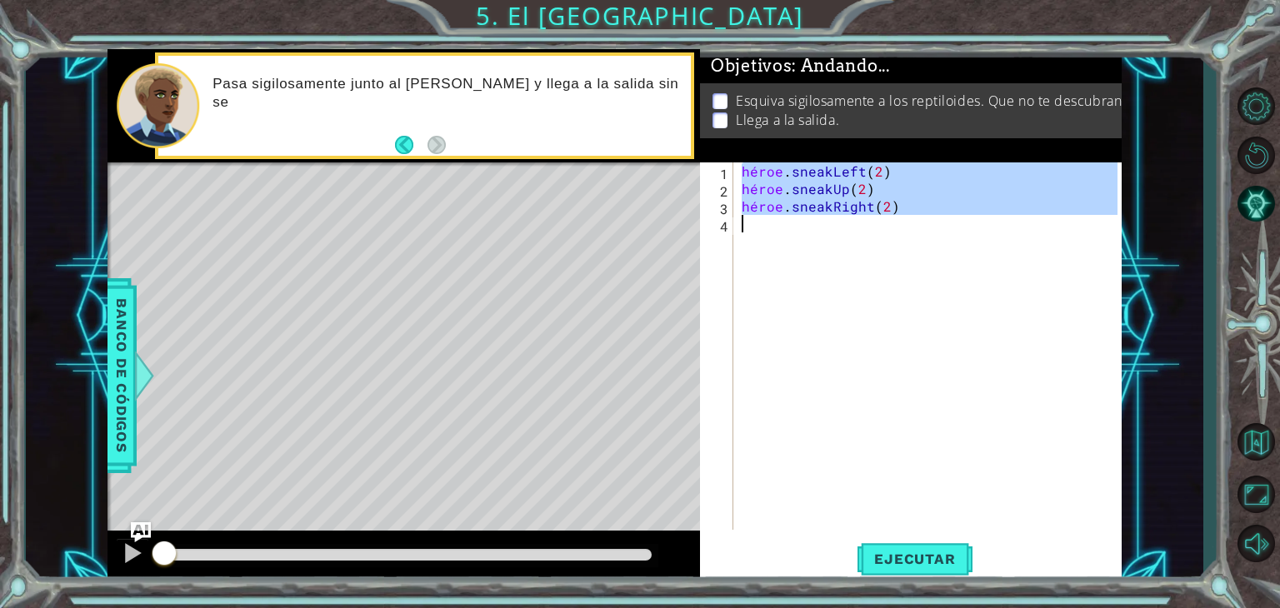
drag, startPoint x: 740, startPoint y: 173, endPoint x: 934, endPoint y: 224, distance: 200.7
click at [934, 224] on div "héroe . sneakLeft ( 2 ) héroe . sneakUp ( 2 ) héroe . sneakRight ( 2 )" at bounding box center [931, 363] width 387 height 402
type textarea "hero.sneakRight(2)"
click at [896, 557] on font "Ejecutar" at bounding box center [914, 559] width 81 height 17
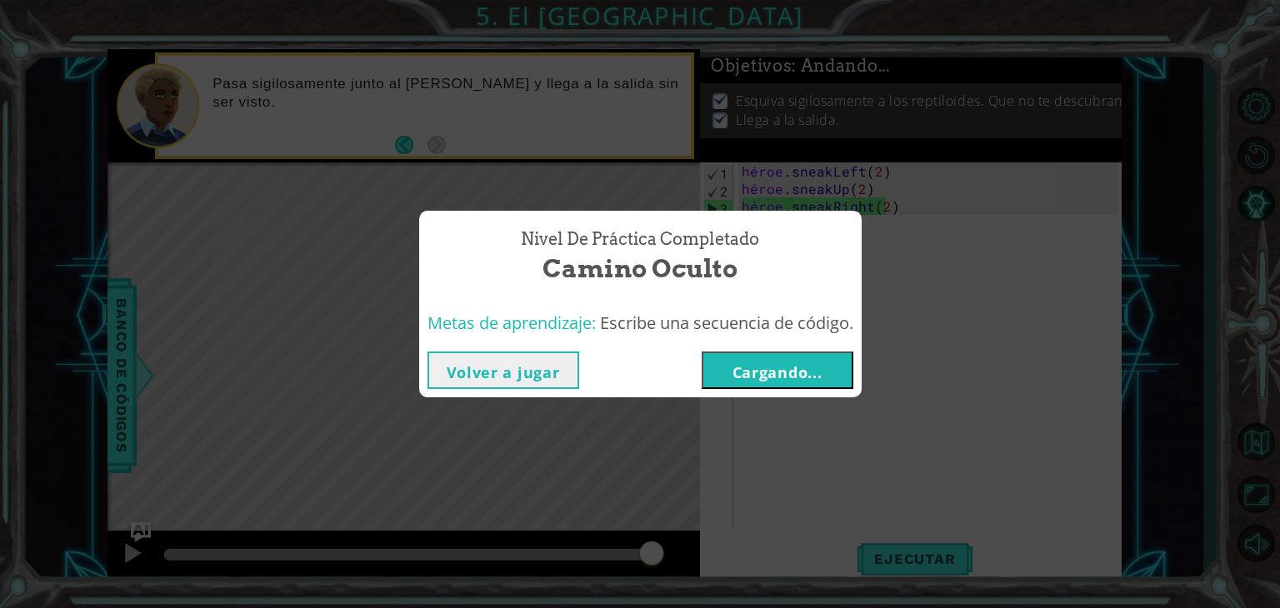
click at [773, 365] on font "Cargando..." at bounding box center [777, 372] width 90 height 20
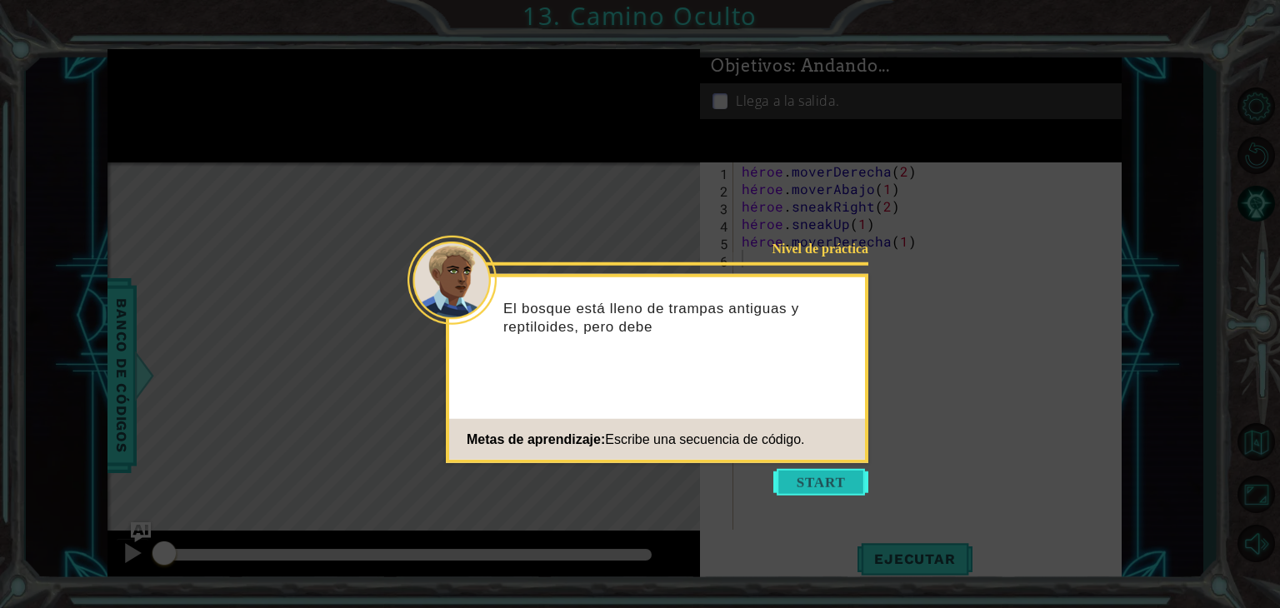
click at [795, 484] on button "Comenzar" at bounding box center [820, 482] width 95 height 27
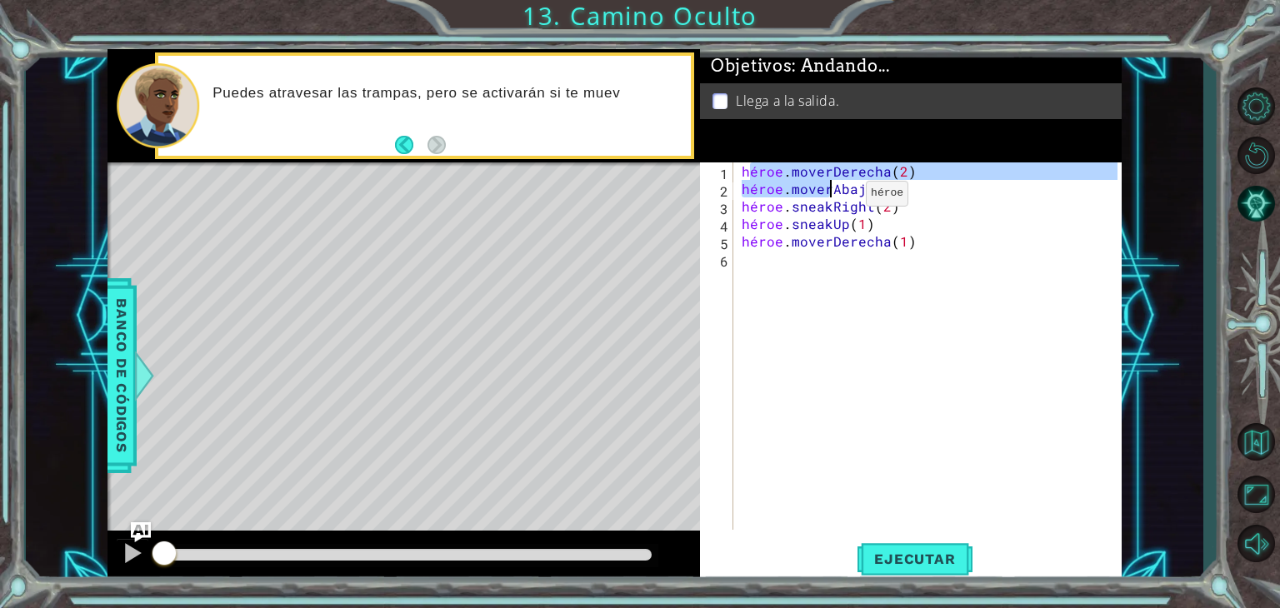
drag, startPoint x: 746, startPoint y: 170, endPoint x: 886, endPoint y: 226, distance: 151.5
click at [886, 226] on div "héroe . moverDerecha ( 2 ) héroe . moverAbajo ( 1 ) héroe . sneakRight ( 2 ) hé…" at bounding box center [931, 363] width 387 height 402
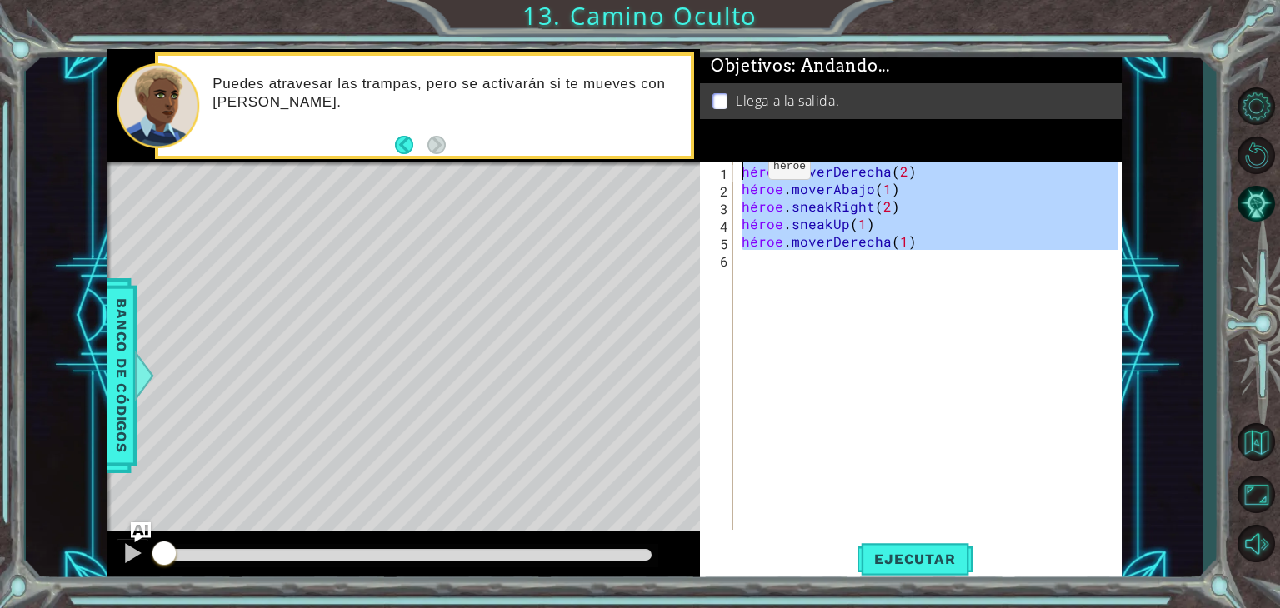
drag, startPoint x: 807, startPoint y: 291, endPoint x: 740, endPoint y: 171, distance: 137.7
click at [740, 171] on div "héroe . moverDerecha ( 2 ) héroe . moverAbajo ( 1 ) héroe . sneakRight ( 2 ) hé…" at bounding box center [931, 363] width 387 height 402
click at [740, 171] on div "héroe . moverDerecha ( 2 ) héroe . moverAbajo ( 1 ) héroe . sneakRight ( 2 ) hé…" at bounding box center [927, 345] width 379 height 367
drag, startPoint x: 740, startPoint y: 171, endPoint x: 957, endPoint y: 257, distance: 233.8
click at [957, 257] on div "héroe . moverDerecha ( 2 ) héroe . moverAbajo ( 1 ) héroe . sneakRight ( 2 ) hé…" at bounding box center [931, 363] width 387 height 402
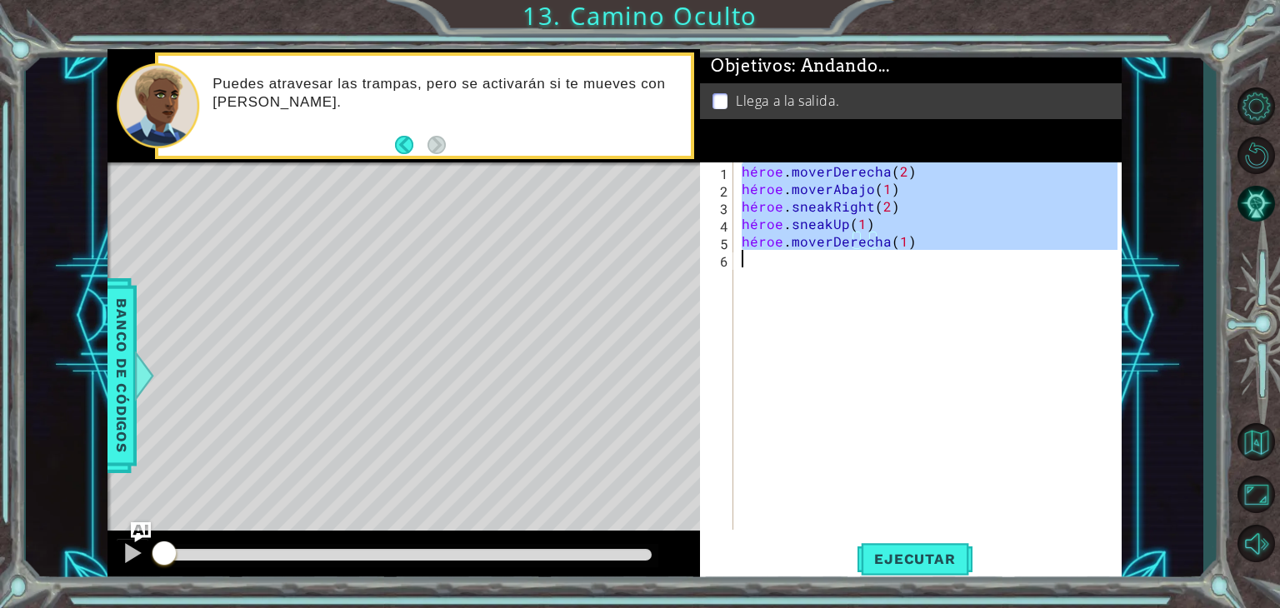
type textarea "hero.moveRight(1)"
click at [934, 553] on font "Ejecutar" at bounding box center [914, 559] width 81 height 17
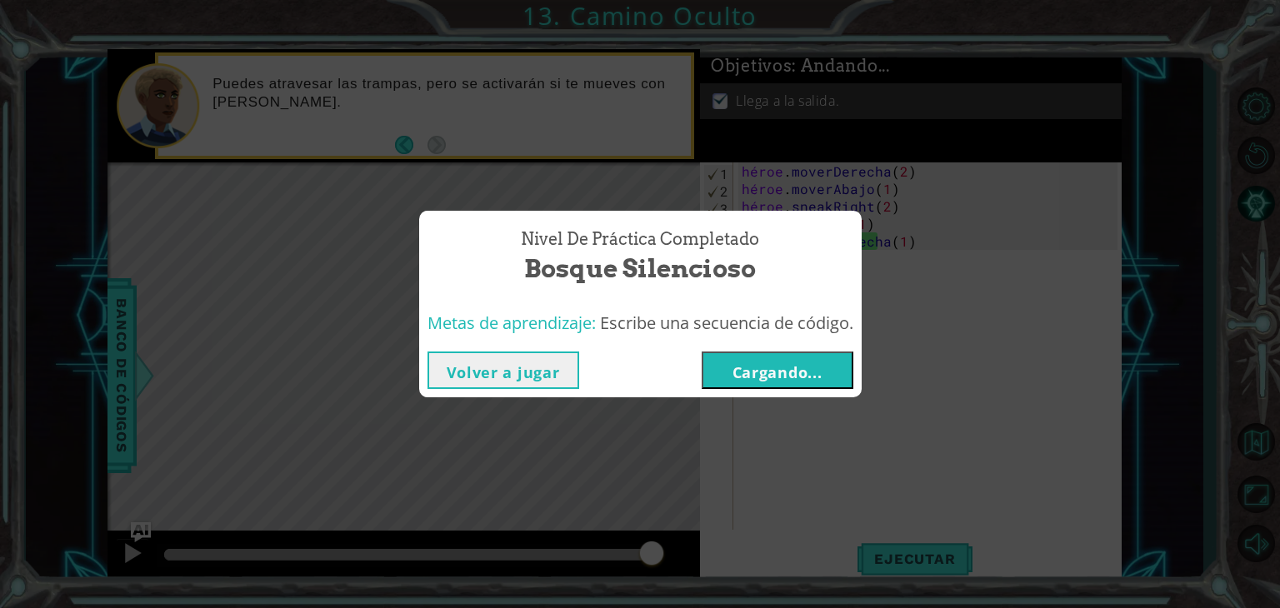
click at [729, 369] on button "Cargando..." at bounding box center [778, 370] width 152 height 37
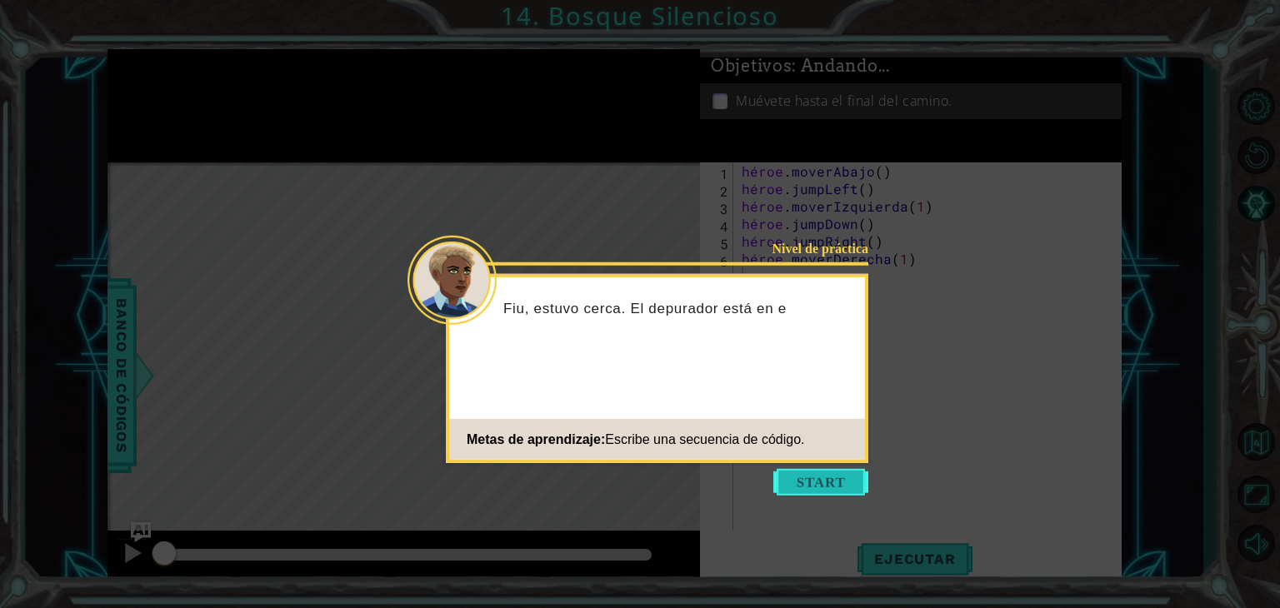
click at [828, 492] on button "Comenzar" at bounding box center [820, 482] width 95 height 27
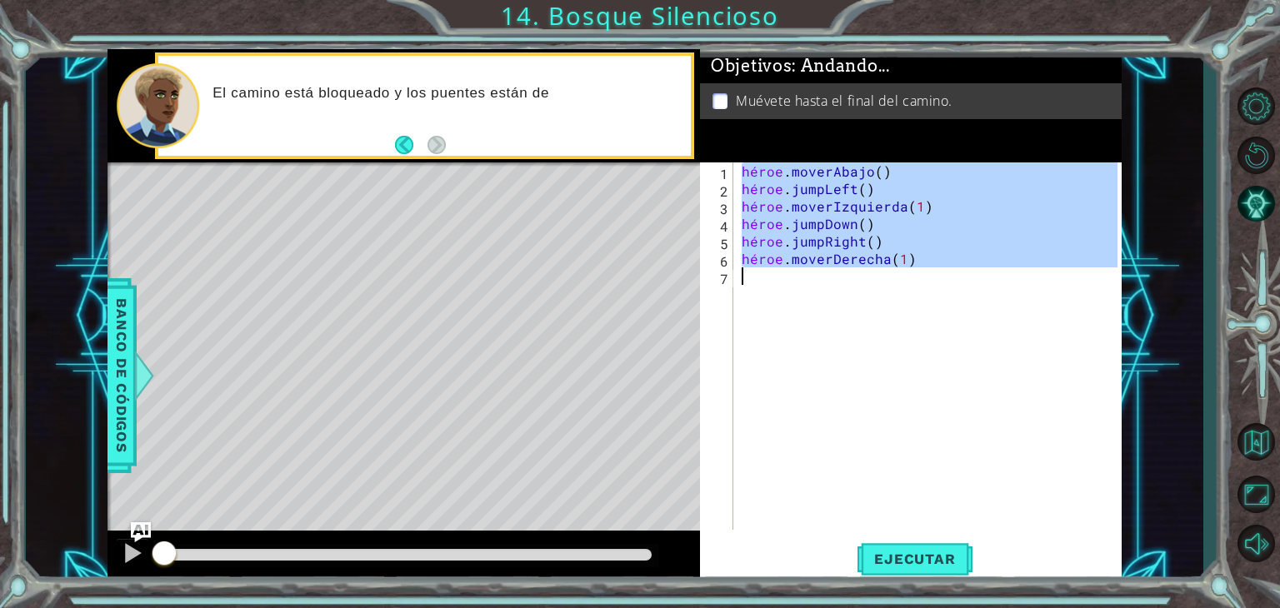
drag, startPoint x: 743, startPoint y: 177, endPoint x: 949, endPoint y: 277, distance: 228.8
click at [949, 277] on div "héroe . moverAbajo ( ) héroe . jumpLeft ( ) héroe . moverIzquierda ( 1 ) héroe …" at bounding box center [931, 363] width 387 height 402
type textarea "hero.moveRight(1)"
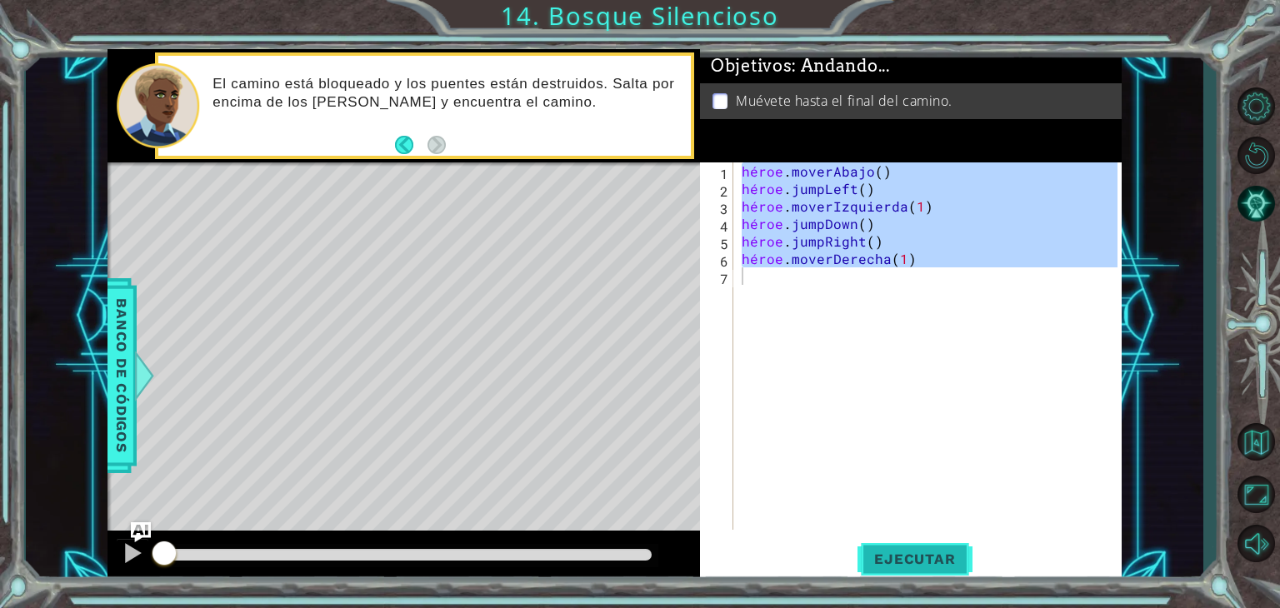
click at [945, 560] on font "Ejecutar" at bounding box center [914, 559] width 81 height 17
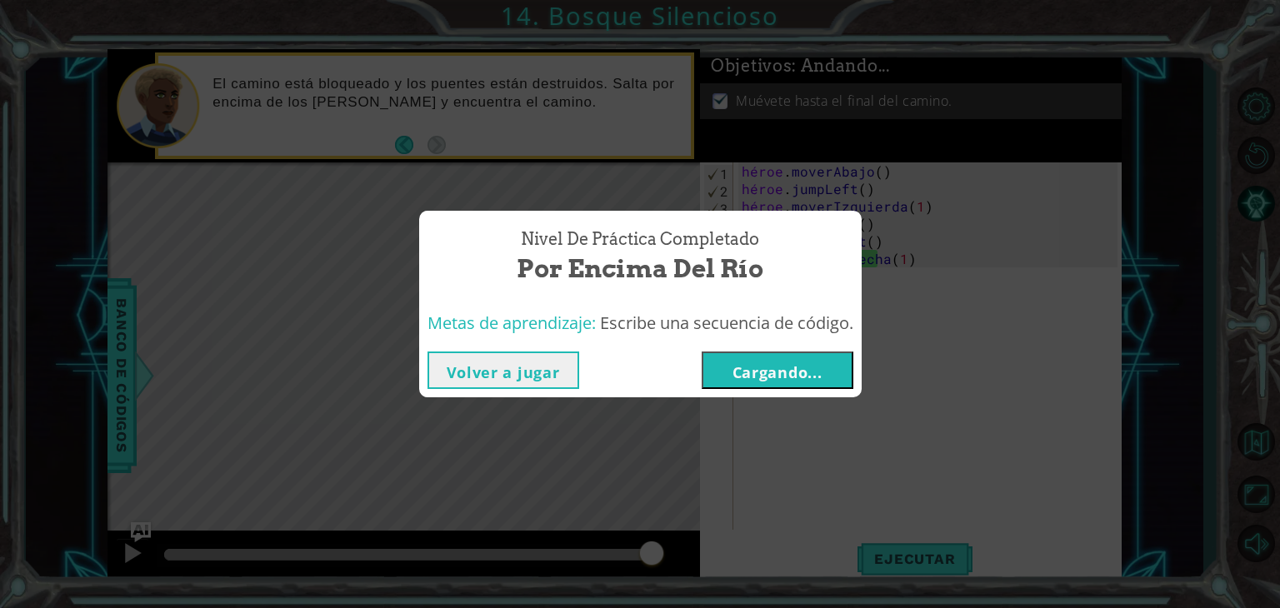
click at [753, 373] on font "Cargando..." at bounding box center [777, 372] width 90 height 20
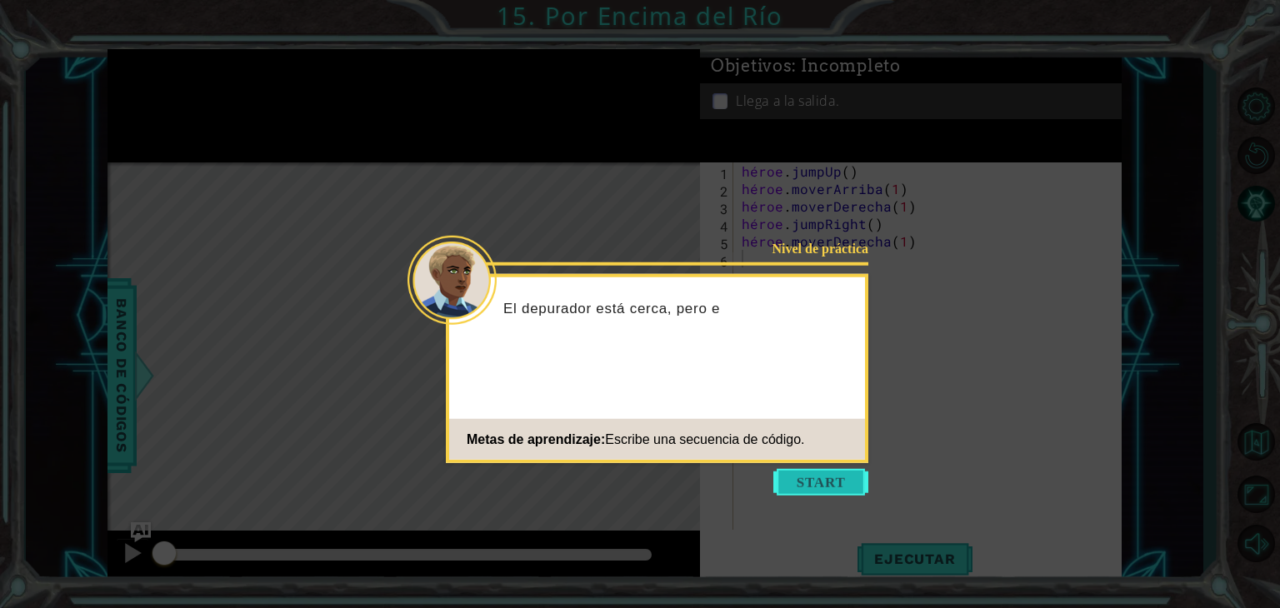
click at [806, 474] on button "Comenzar" at bounding box center [820, 482] width 95 height 27
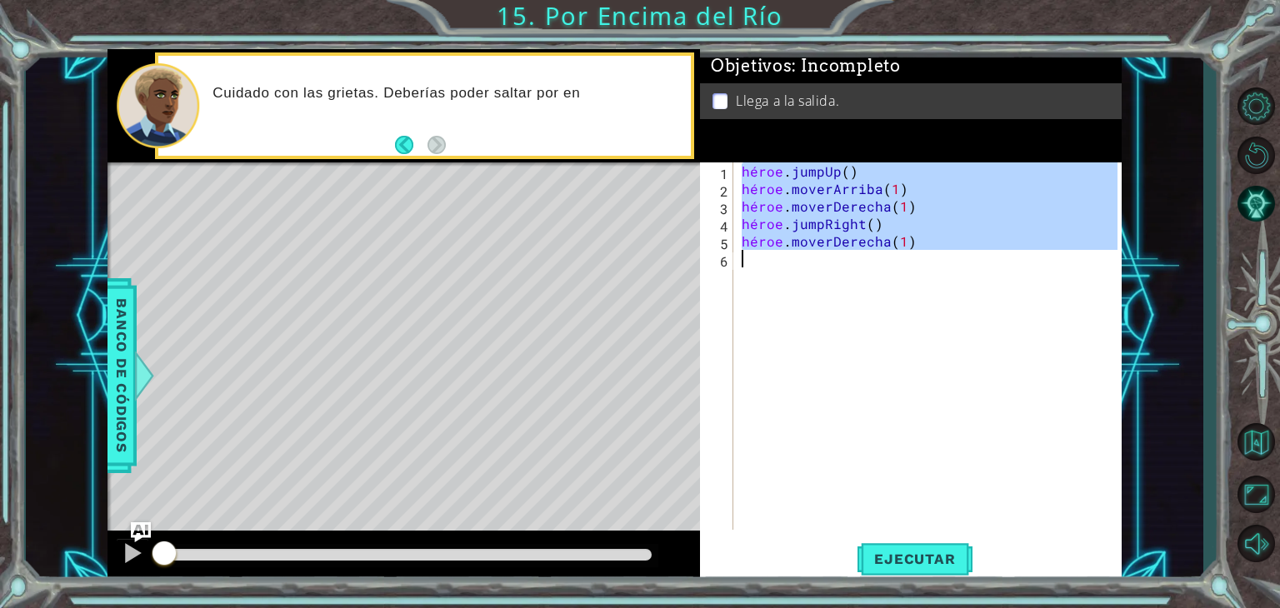
drag, startPoint x: 739, startPoint y: 174, endPoint x: 975, endPoint y: 261, distance: 251.2
click at [975, 261] on div "héroe . jumpUp ( ) héroe . moverArriba ( 1 ) héroe . moverDerecha ( 1 ) héroe .…" at bounding box center [931, 363] width 387 height 402
type textarea "hero.moveRight(1)"
click at [901, 557] on font "Ejecutar" at bounding box center [914, 559] width 81 height 17
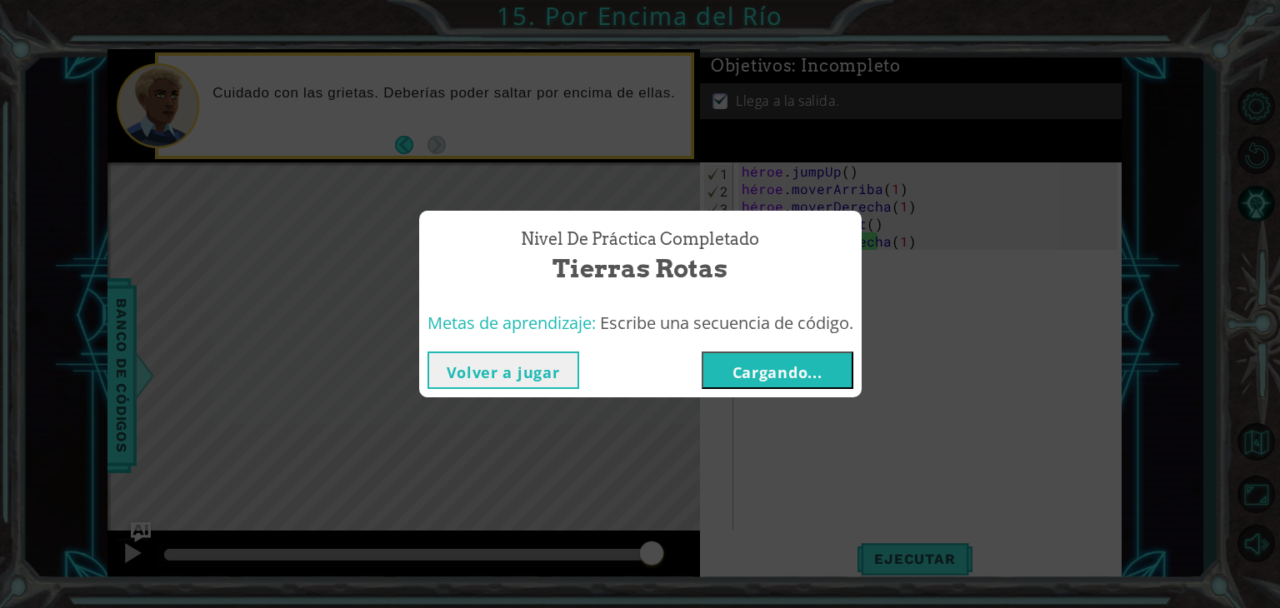
click at [763, 372] on font "Cargando..." at bounding box center [777, 372] width 90 height 20
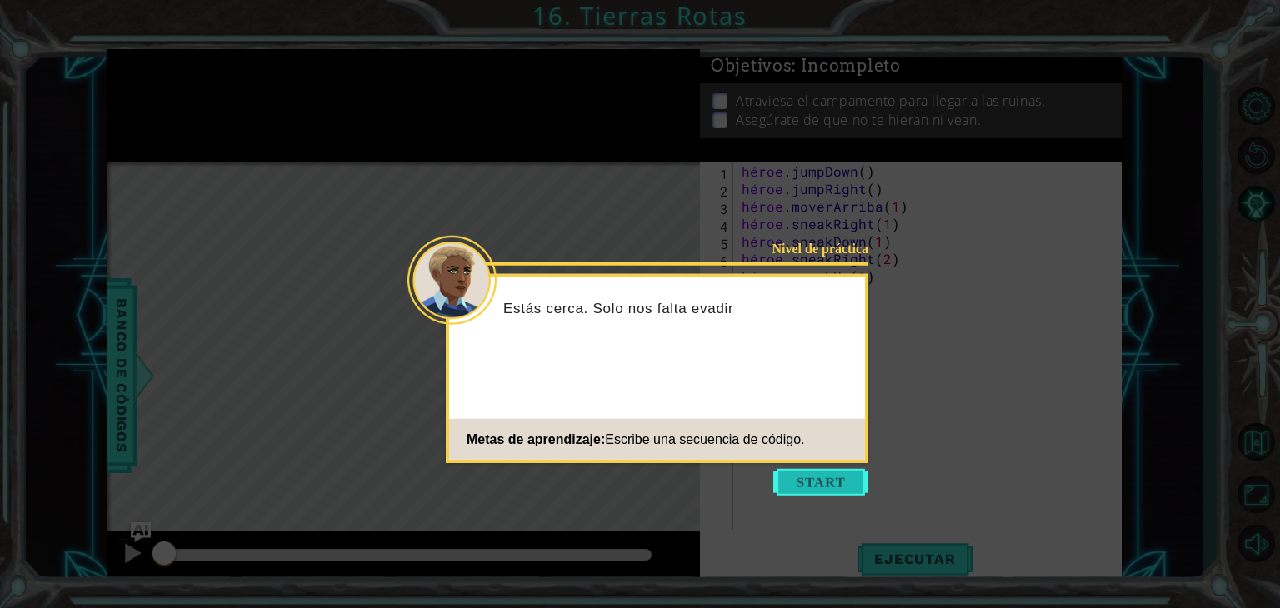
click at [811, 481] on button "Comenzar" at bounding box center [820, 482] width 95 height 27
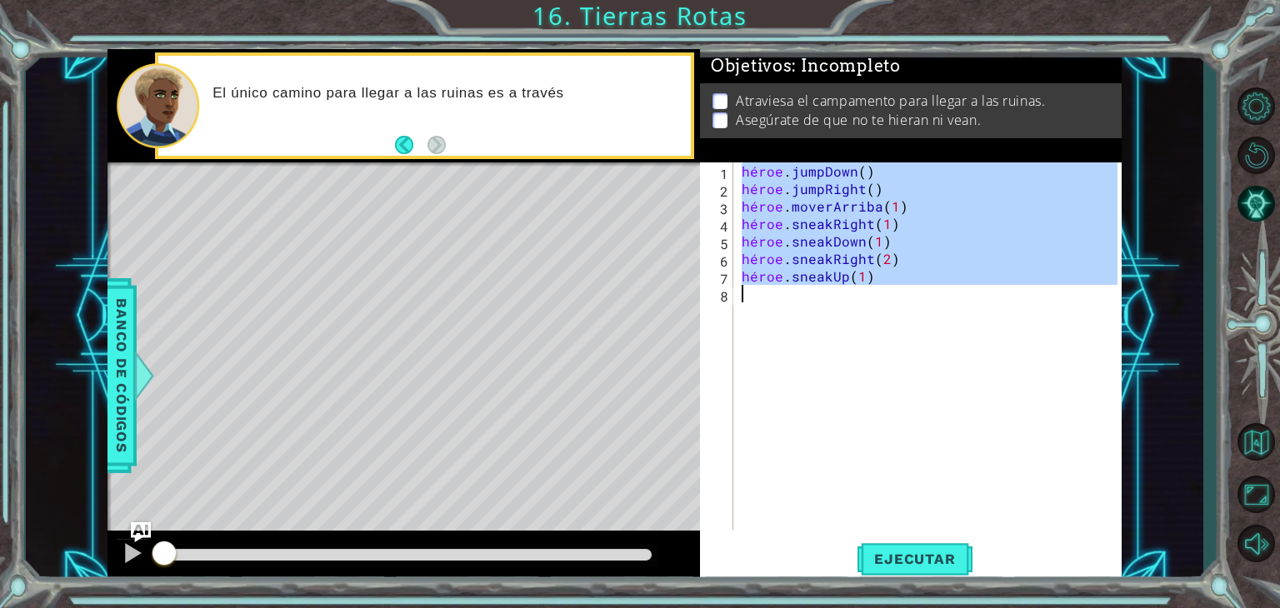
drag, startPoint x: 737, startPoint y: 167, endPoint x: 976, endPoint y: 294, distance: 269.8
click at [976, 294] on div "héroe . jumpDown ( ) héroe . jumpRight ( ) héroe . moverArriba ( 1 ) héroe . sn…" at bounding box center [927, 345] width 379 height 367
type textarea "hero.sneakUp(1)"
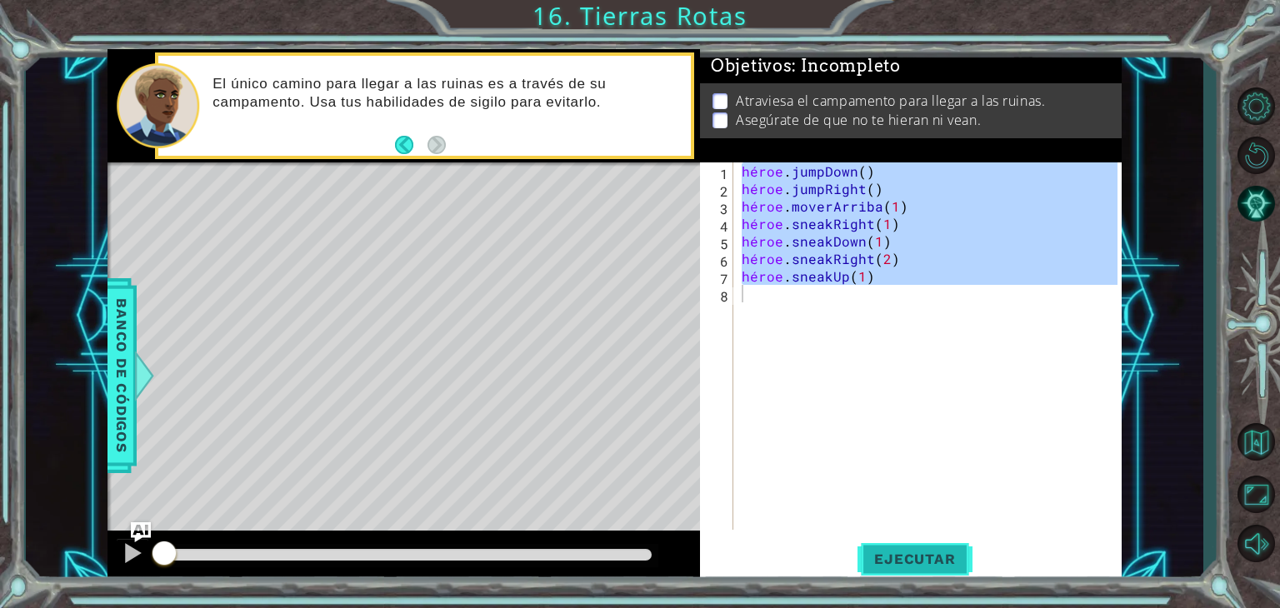
click at [946, 552] on font "Ejecutar" at bounding box center [914, 559] width 81 height 17
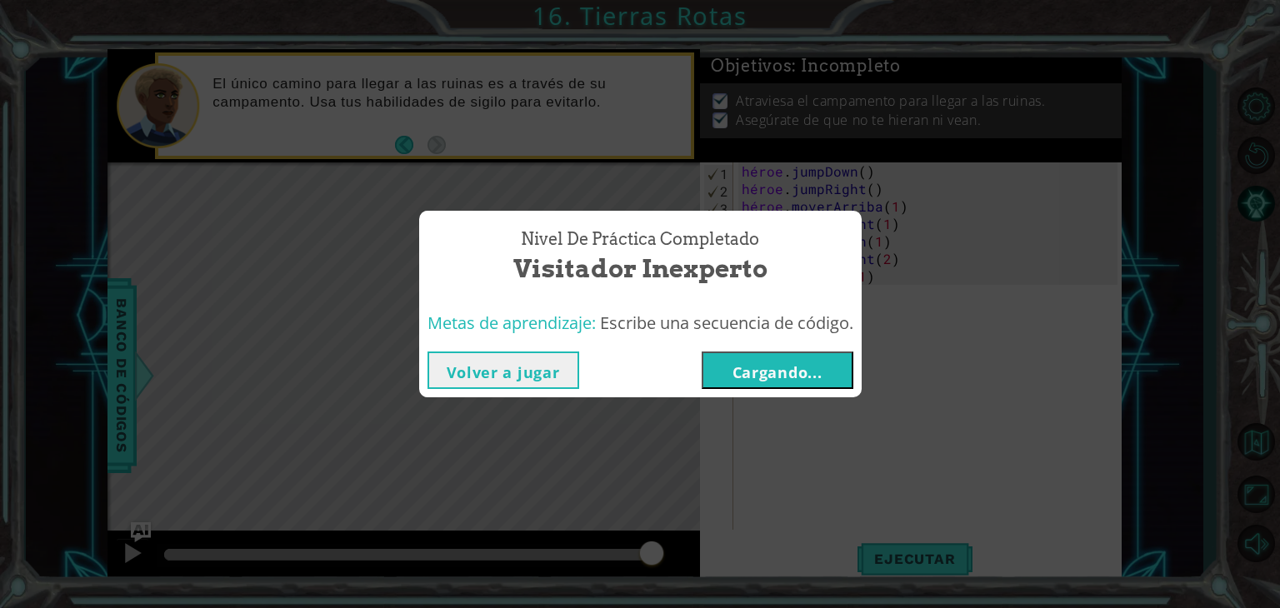
click at [807, 364] on font "Cargando..." at bounding box center [777, 372] width 90 height 20
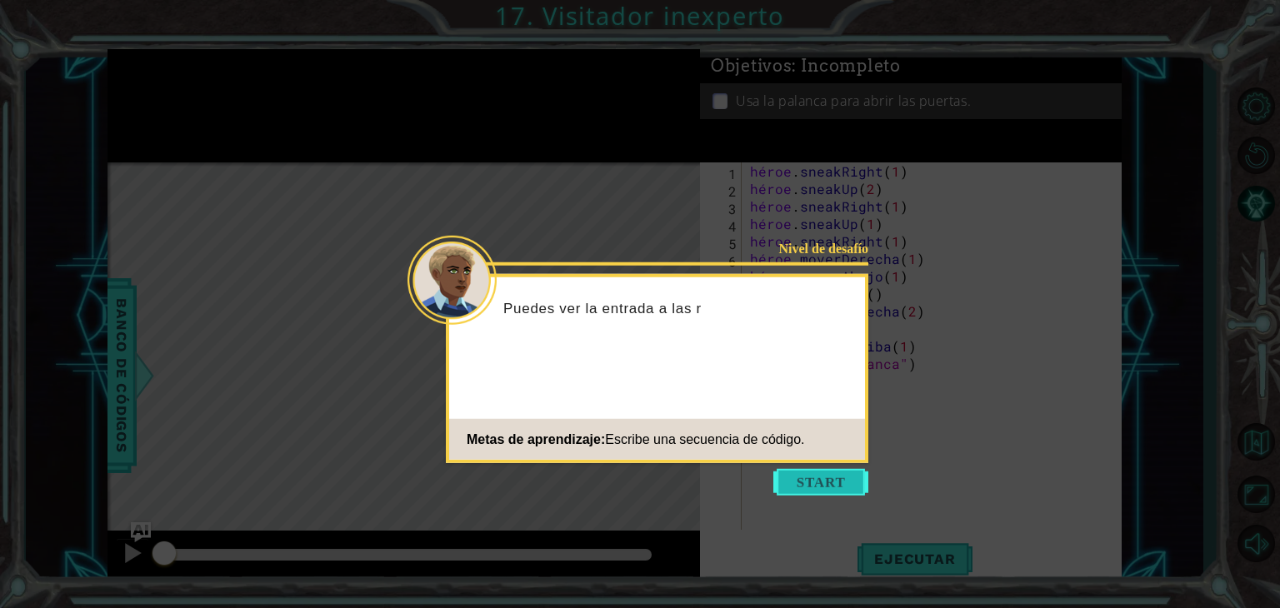
click at [809, 490] on button "Comenzar" at bounding box center [820, 482] width 95 height 27
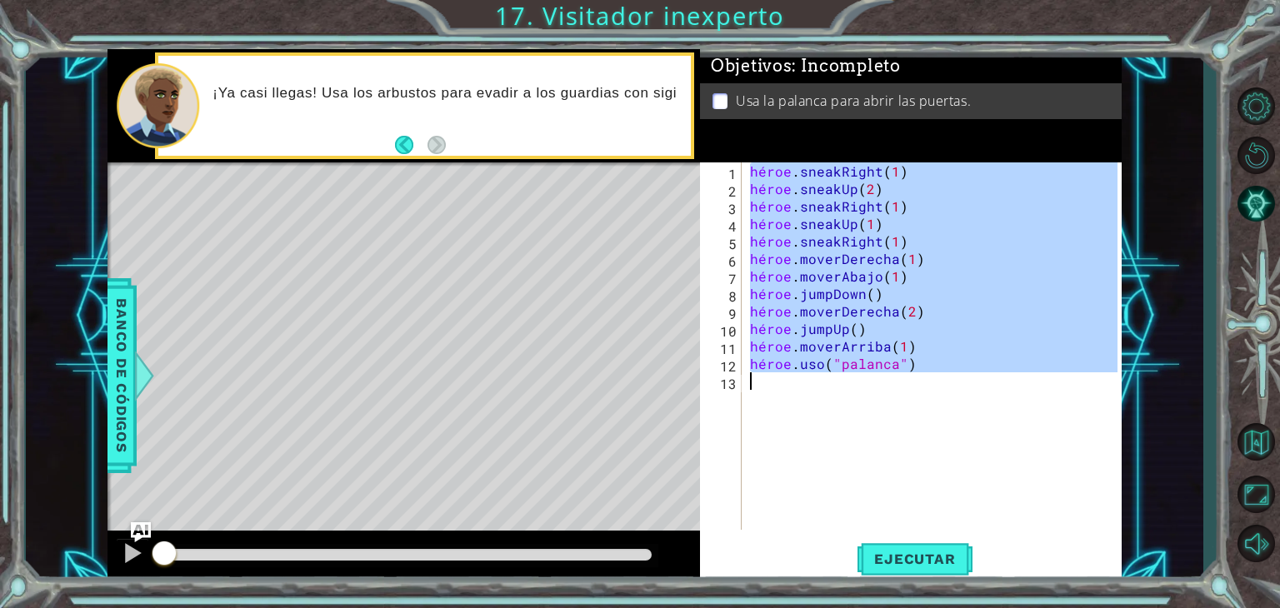
drag, startPoint x: 749, startPoint y: 171, endPoint x: 986, endPoint y: 382, distance: 316.9
click at [986, 382] on div "héroe . sneakRight ( 1 ) héroe . sneakUp ( 2 ) héroe . sneakRight ( 1 ) héroe .…" at bounding box center [936, 363] width 379 height 402
type textarea "hero.use("lever")"
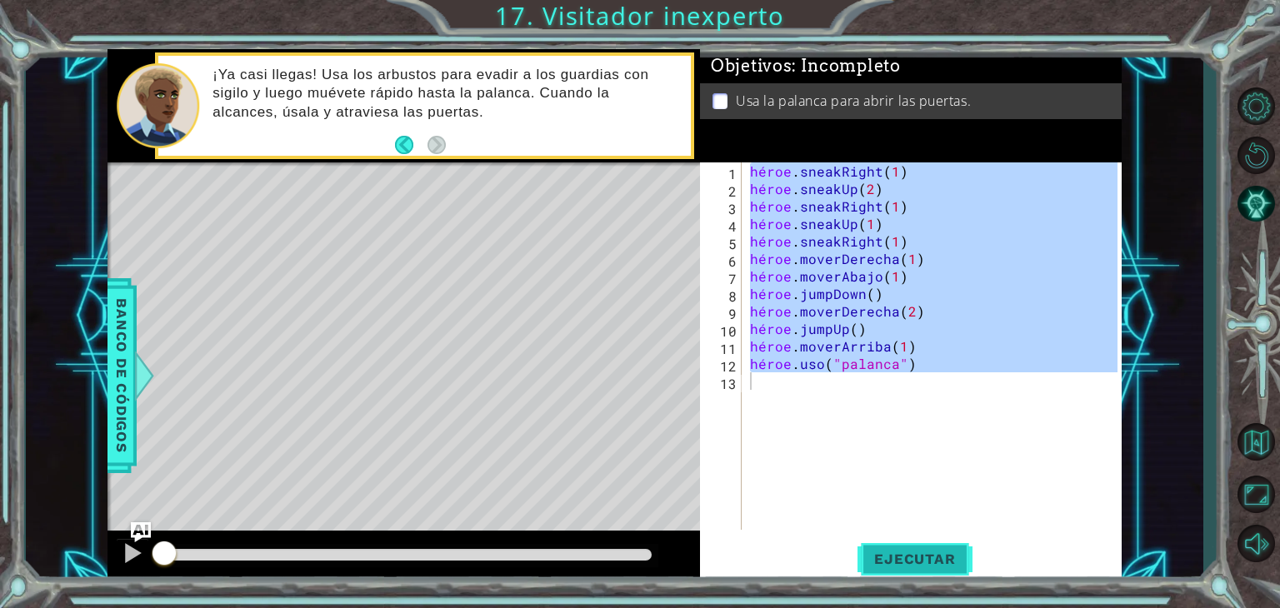
click at [890, 547] on button "Ejecutar" at bounding box center [914, 559] width 114 height 42
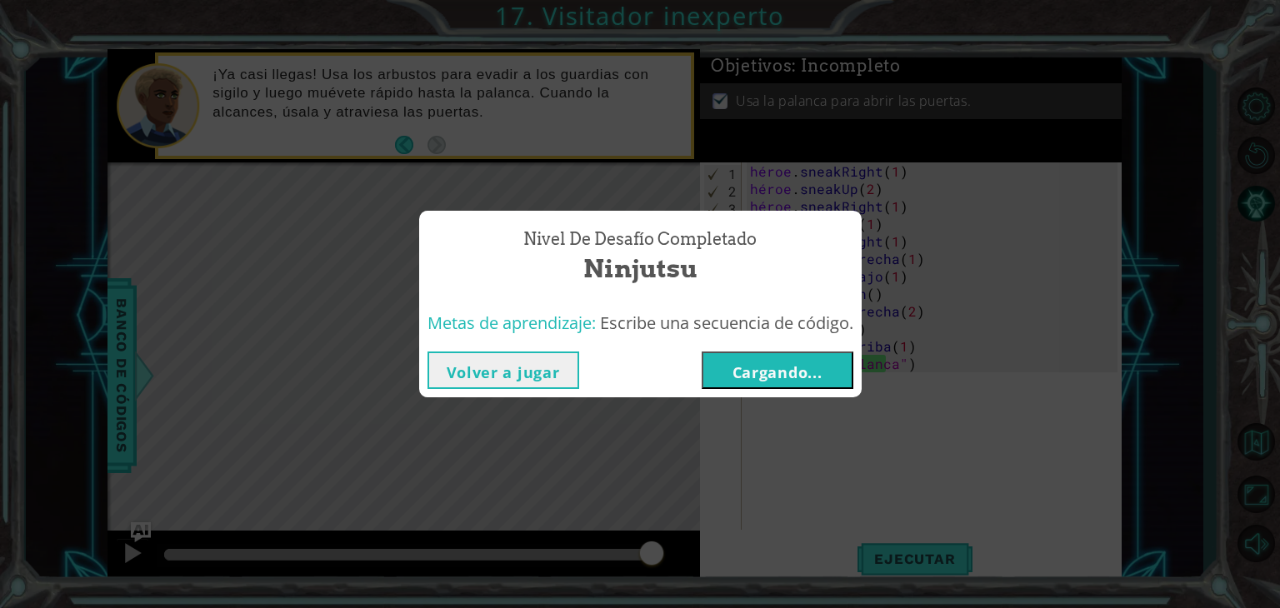
click at [783, 371] on font "Cargando..." at bounding box center [777, 372] width 90 height 20
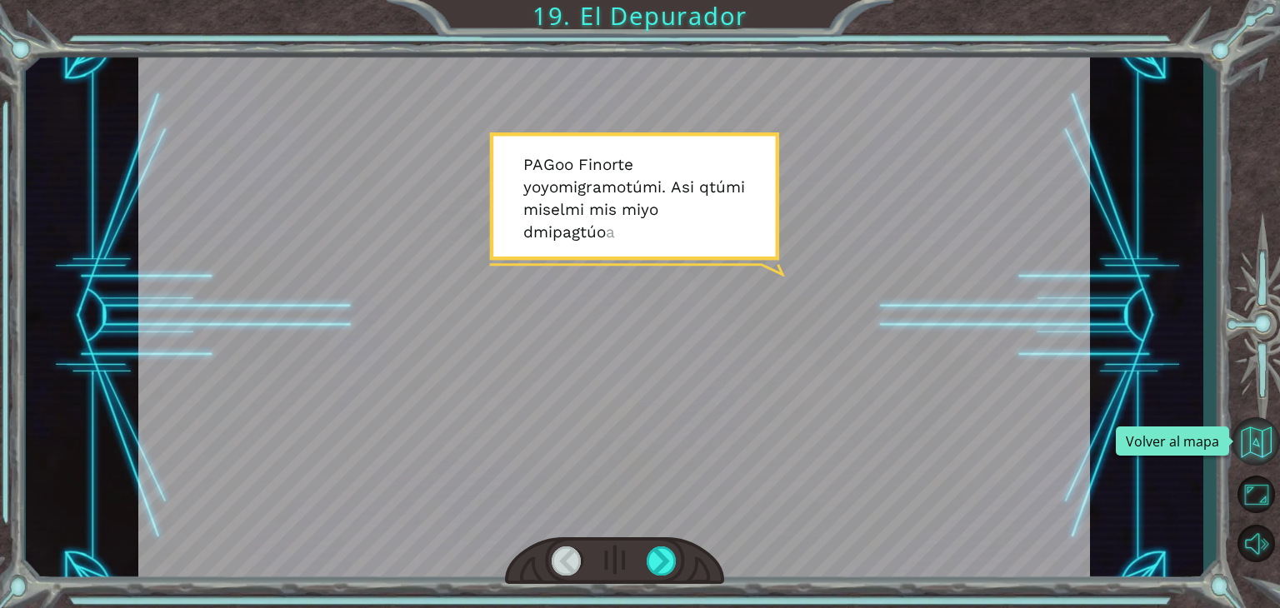
click at [1257, 432] on button "Volver al mapa" at bounding box center [1255, 441] width 48 height 48
